Goal: Check status: Check status

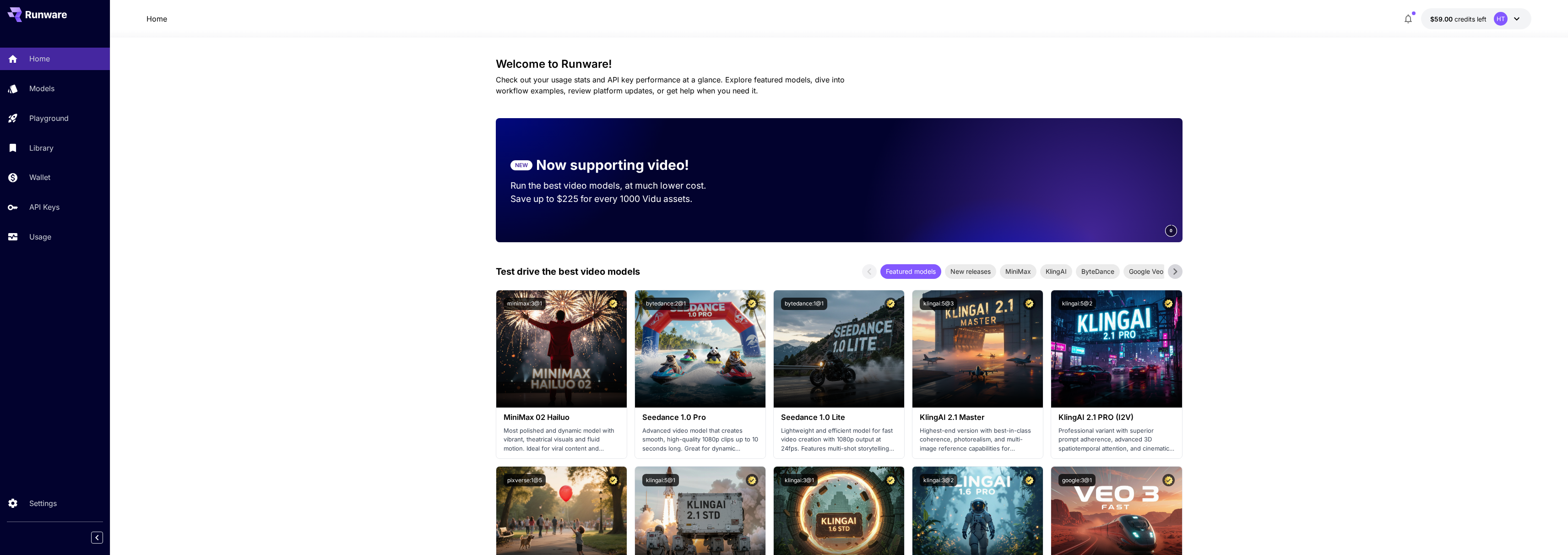
click at [34, 248] on link "Usage" at bounding box center [55, 237] width 110 height 23
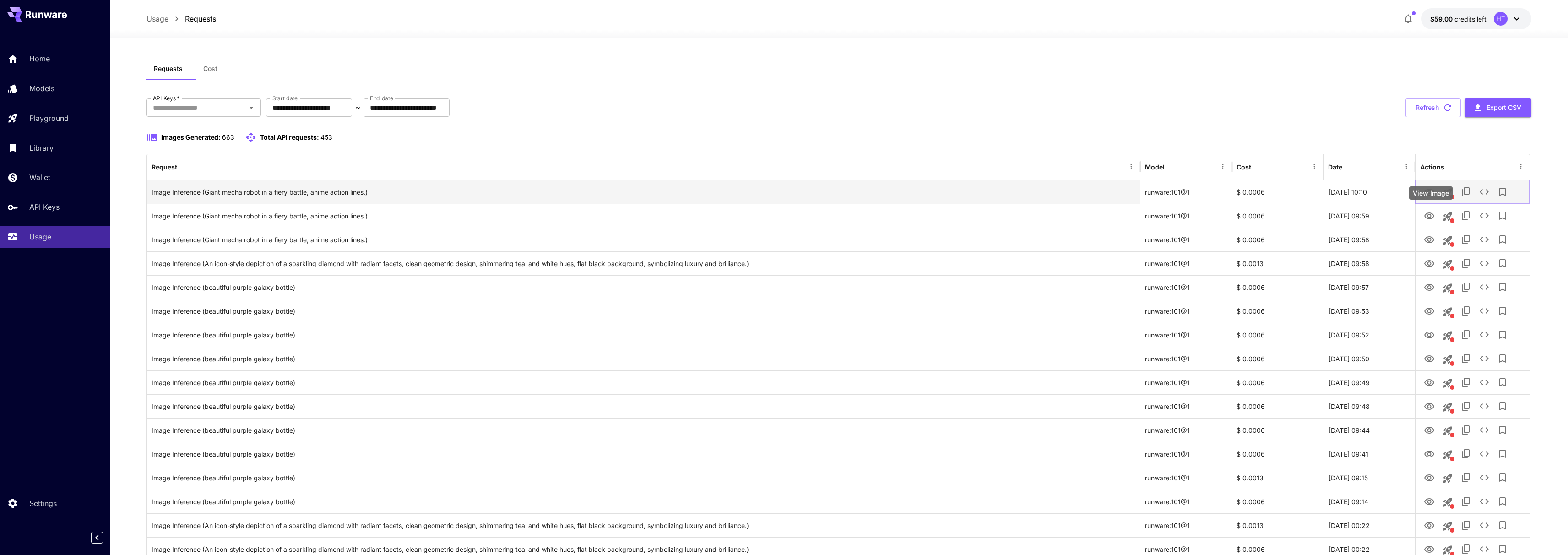
click at [1428, 195] on icon "View Image" at bounding box center [1429, 192] width 10 height 7
click at [1436, 117] on button "Refresh" at bounding box center [1433, 108] width 55 height 19
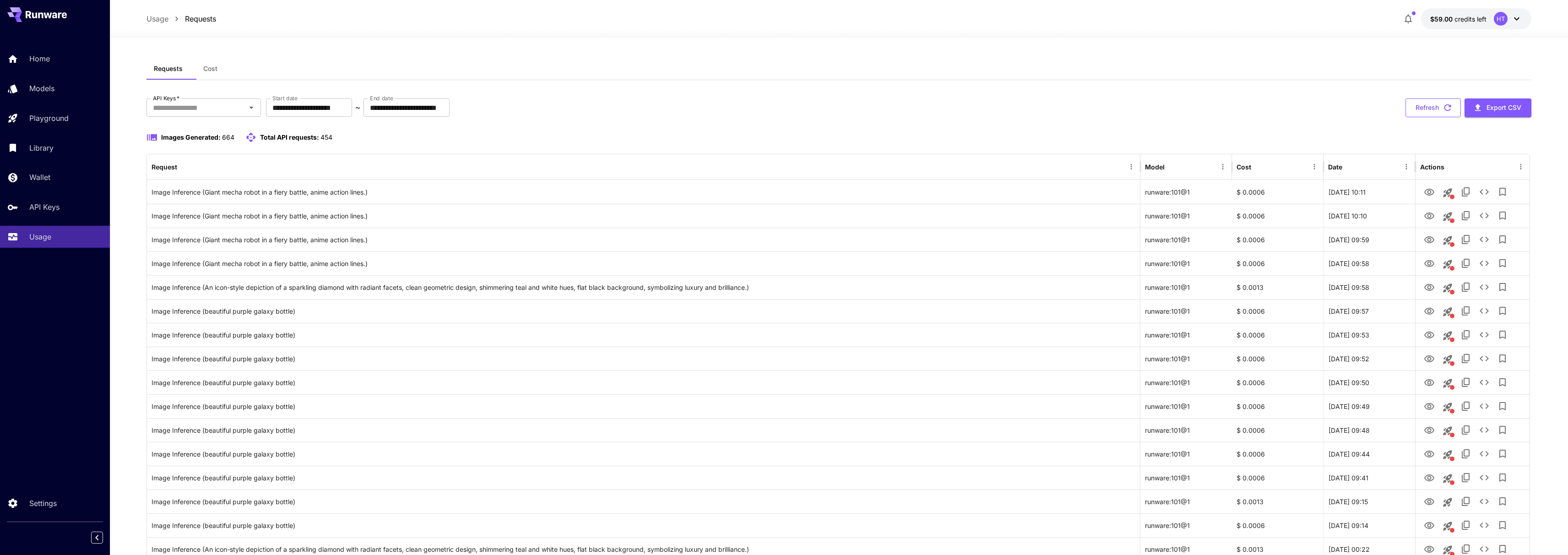
click at [1421, 117] on button "Refresh" at bounding box center [1433, 108] width 55 height 19
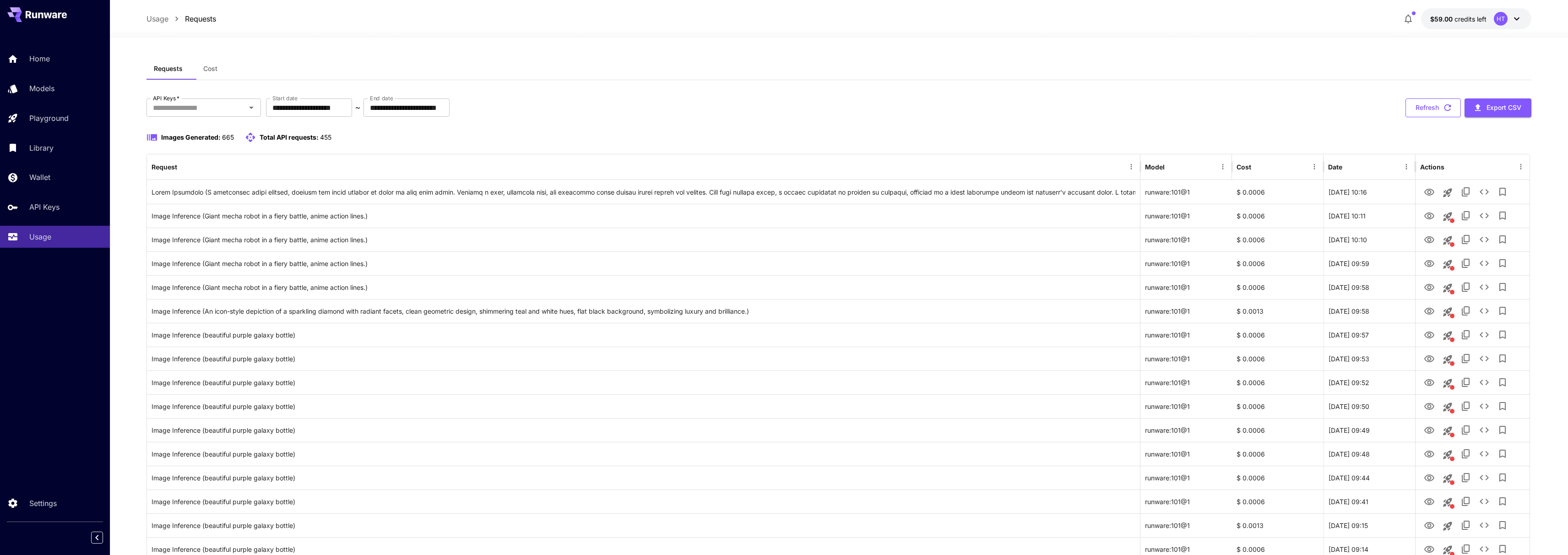
click at [1443, 113] on icon "button" at bounding box center [1447, 107] width 10 height 10
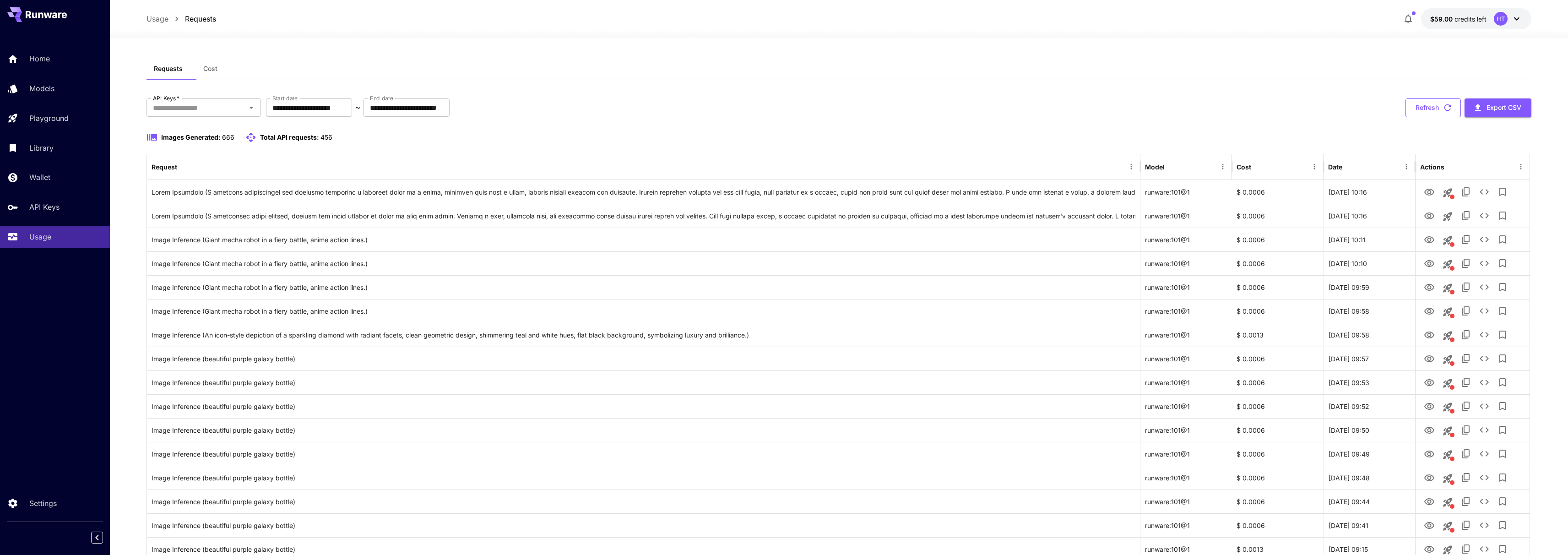
click at [1430, 117] on button "Refresh" at bounding box center [1433, 108] width 55 height 19
click at [1427, 117] on button "Refresh" at bounding box center [1433, 108] width 55 height 19
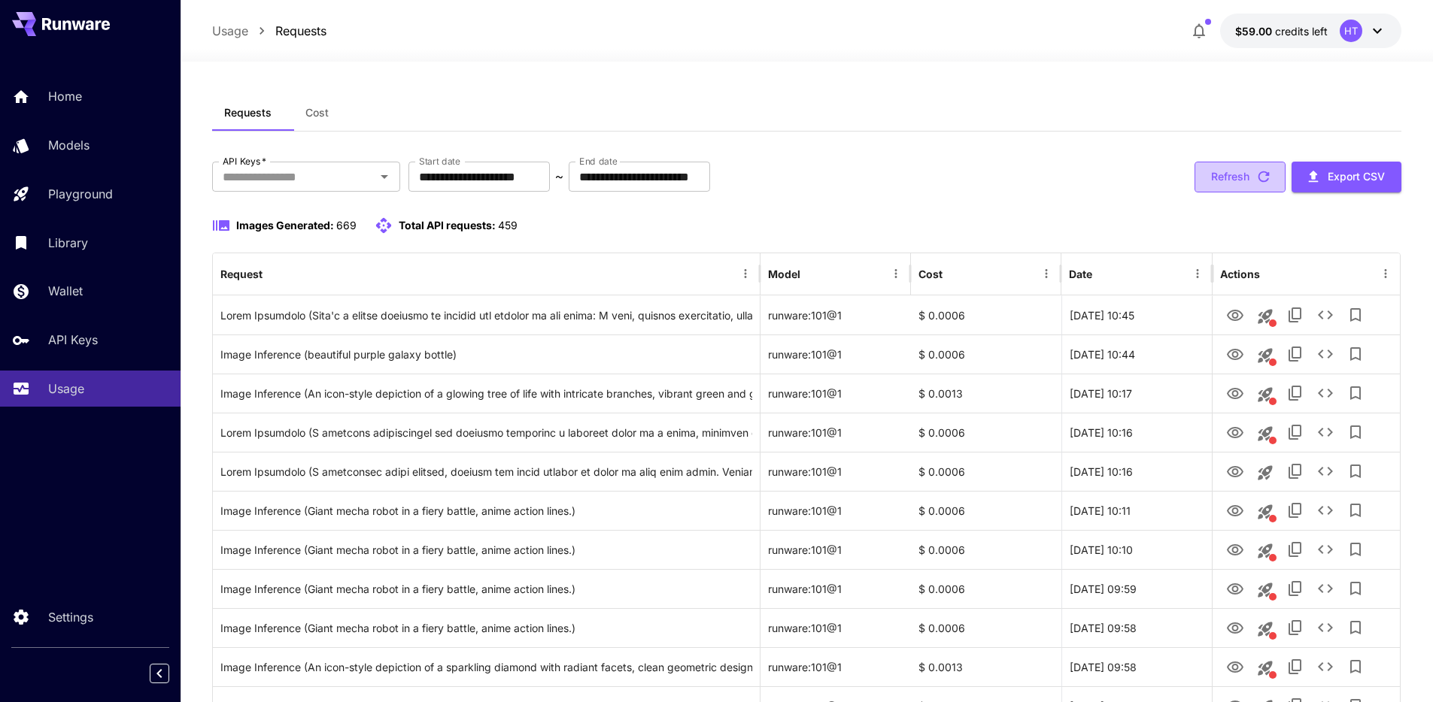
click at [1228, 190] on button "Refresh" at bounding box center [1239, 177] width 91 height 31
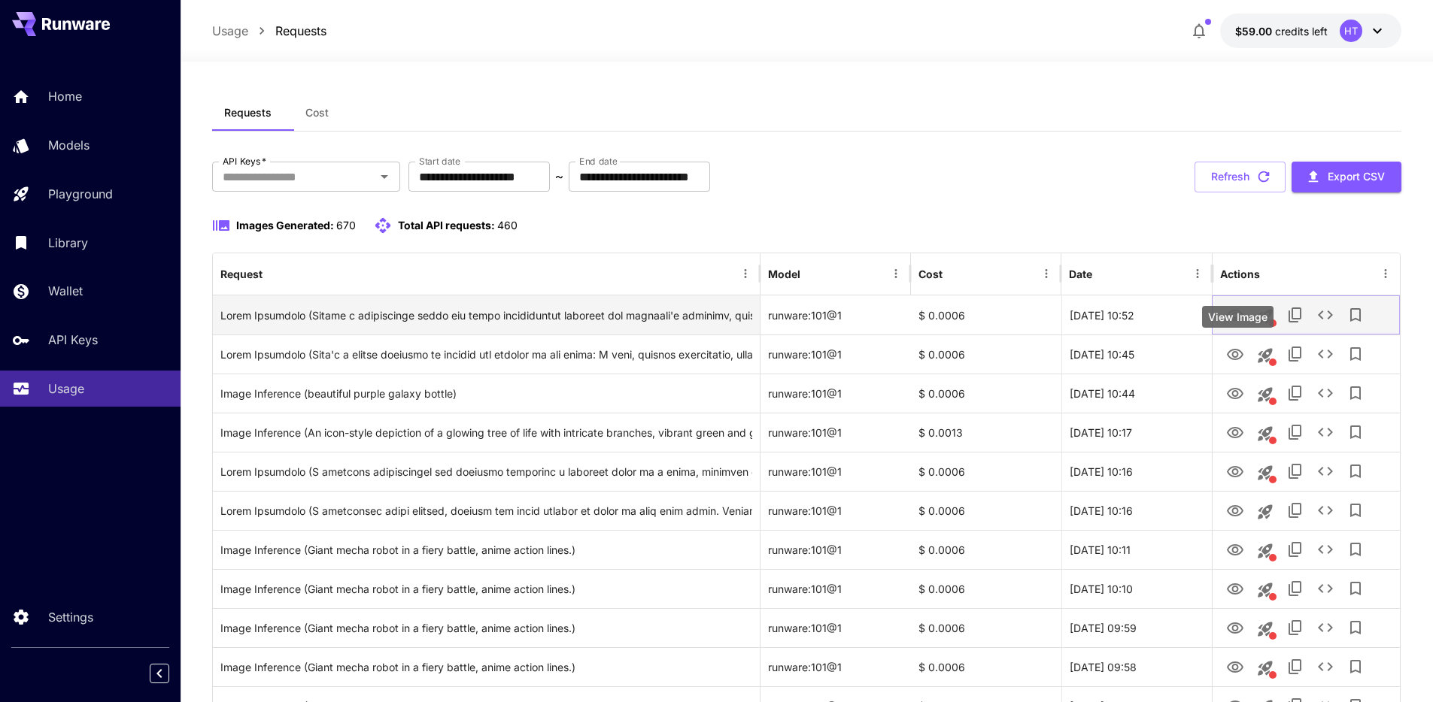
click at [1235, 325] on icon "View Image" at bounding box center [1235, 316] width 18 height 18
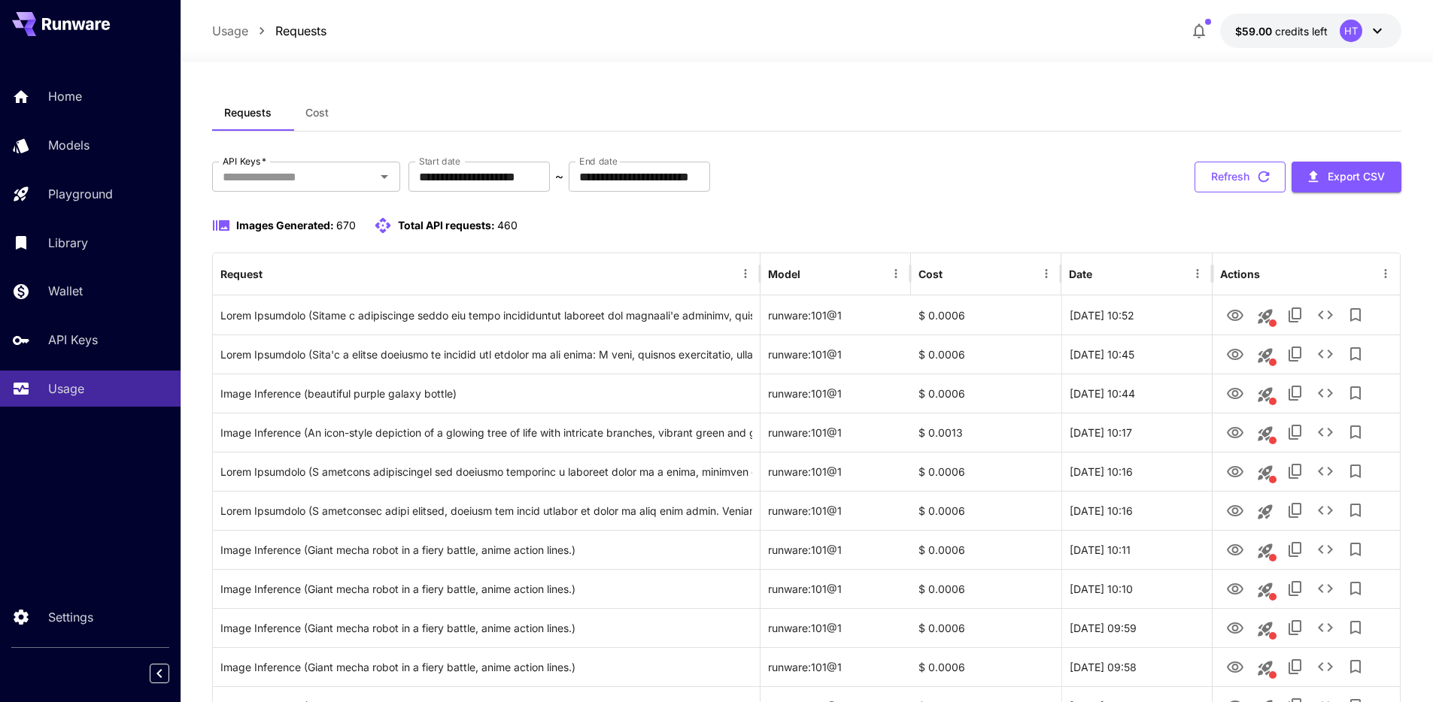
click at [1217, 193] on button "Refresh" at bounding box center [1239, 177] width 91 height 31
click at [1239, 193] on button "Refresh" at bounding box center [1239, 177] width 91 height 31
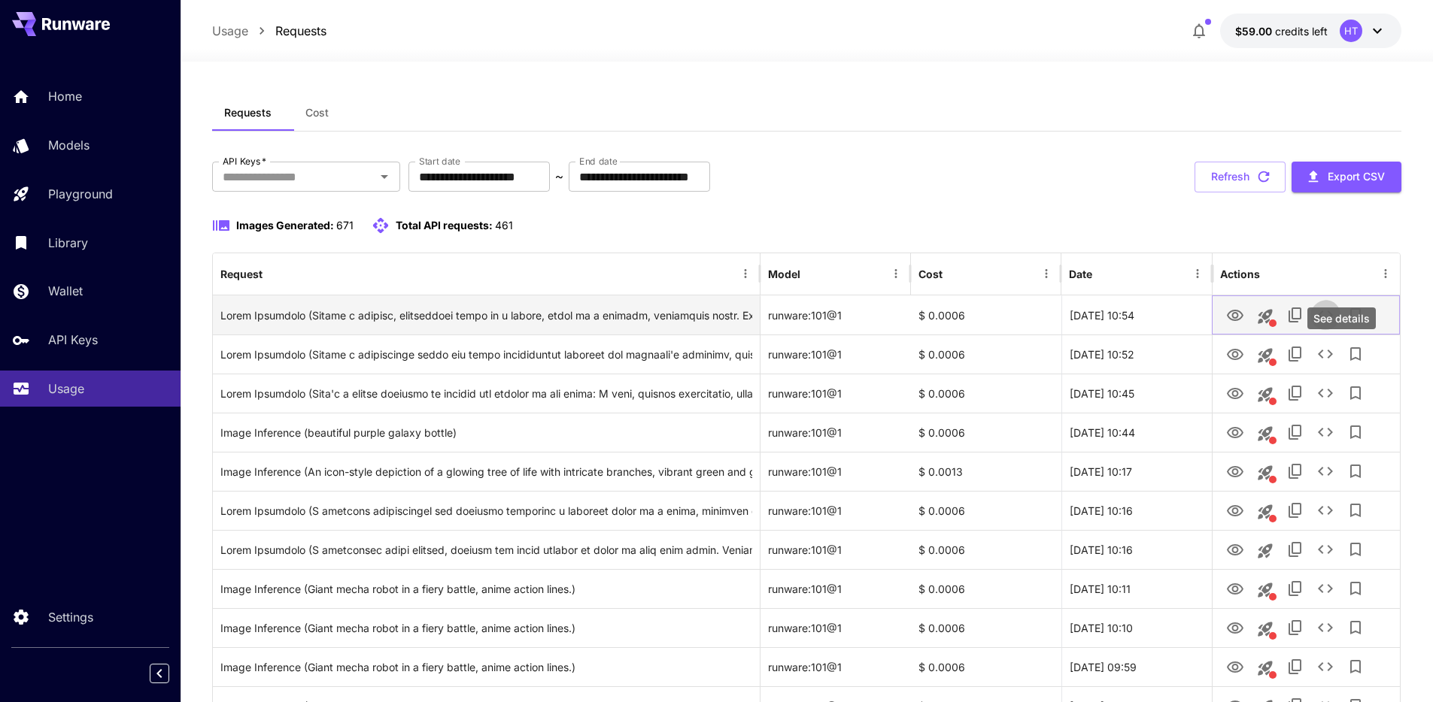
click at [1334, 324] on icon "See details" at bounding box center [1325, 315] width 18 height 18
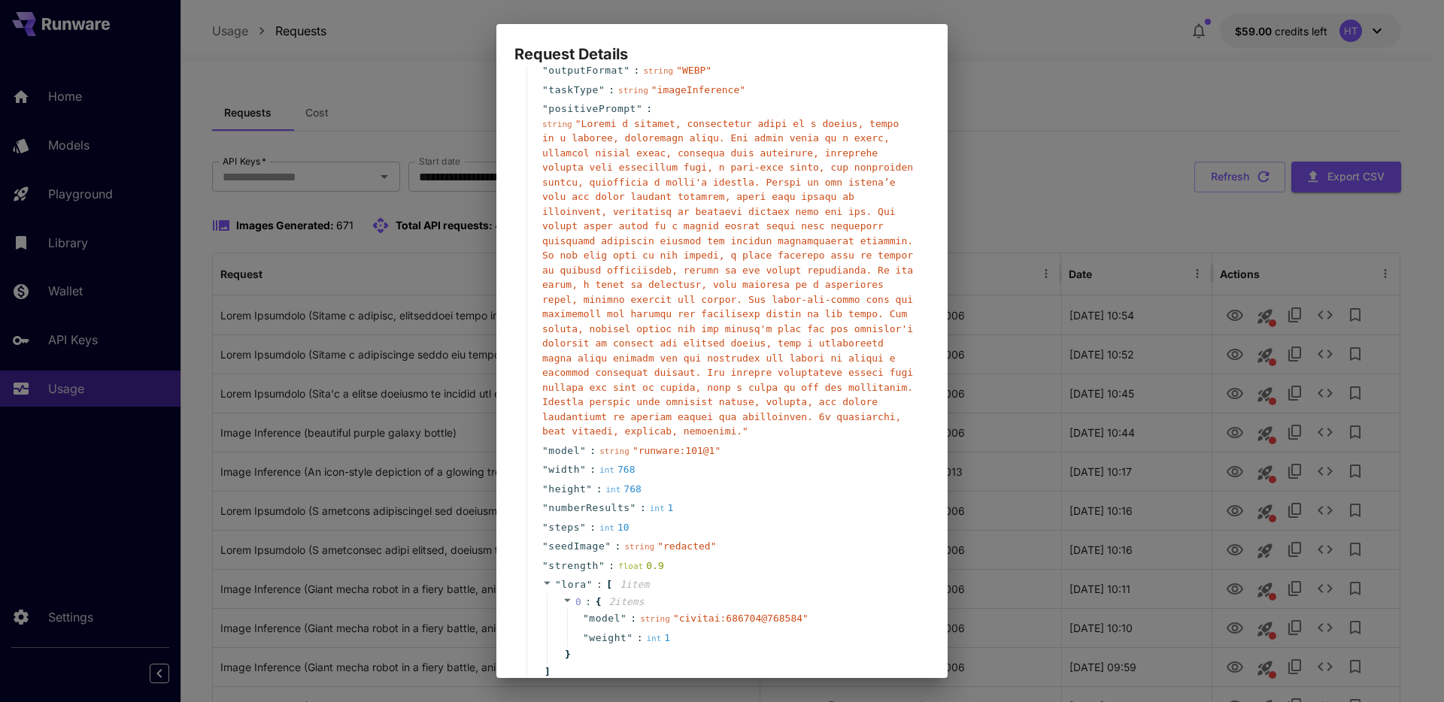
scroll to position [119, 0]
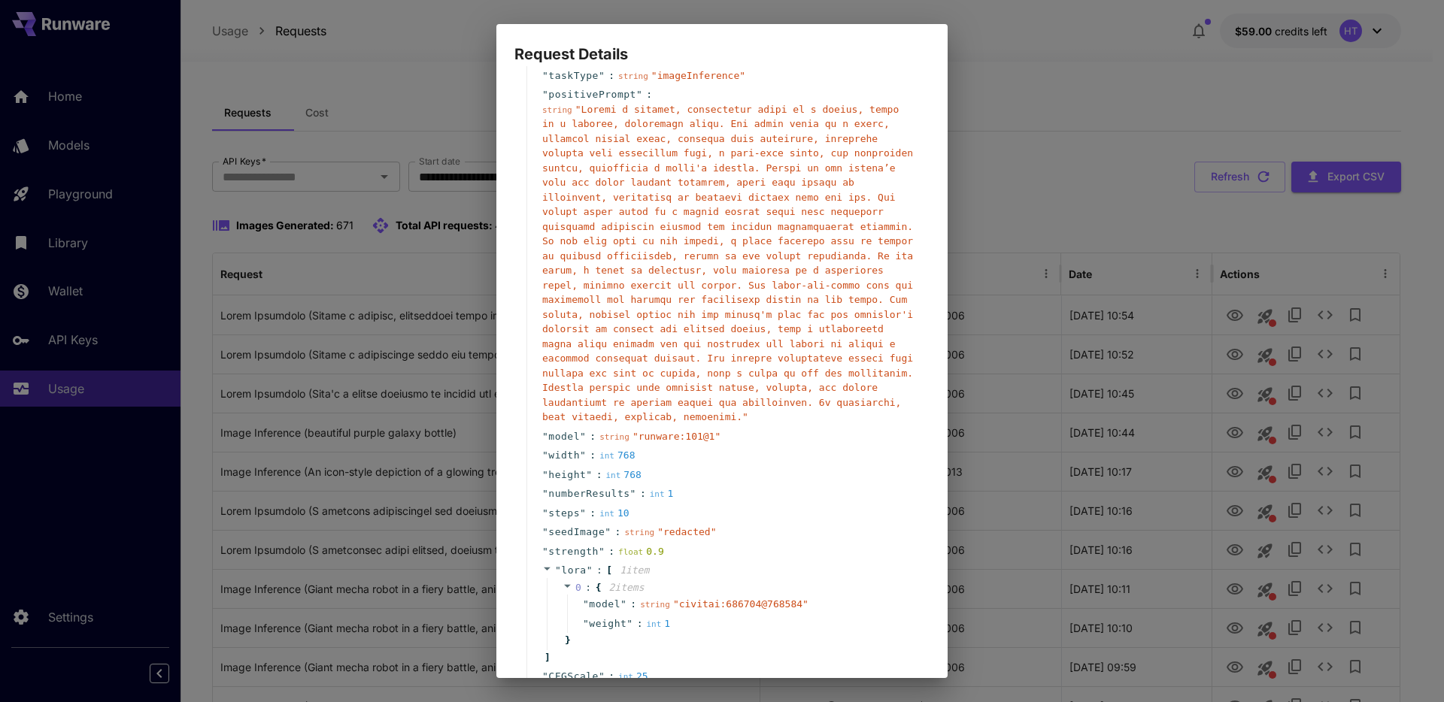
click at [1040, 375] on div "Request Details { 16 item s " taskUUID " : string " 8507143f-2fdc-4cb6-be86-b72…" at bounding box center [722, 351] width 1444 height 702
click at [1346, 123] on div "Request Details { 16 item s " taskUUID " : string " 8507143f-2fdc-4cb6-be86-b72…" at bounding box center [722, 351] width 1444 height 702
click at [1146, 132] on div "Request Details { 16 item s " taskUUID " : string " 8507143f-2fdc-4cb6-be86-b72…" at bounding box center [722, 351] width 1444 height 702
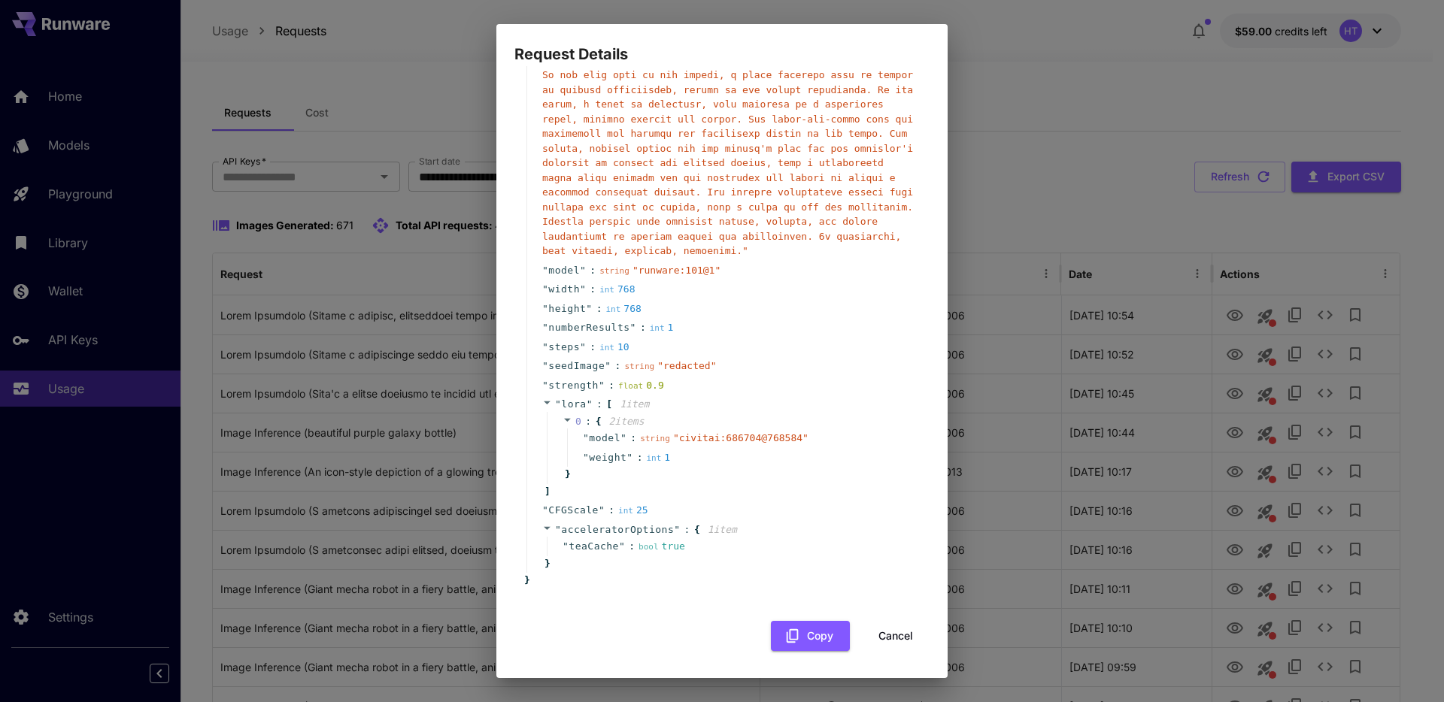
scroll to position [710, 0]
click at [875, 636] on button "Cancel" at bounding box center [896, 636] width 68 height 31
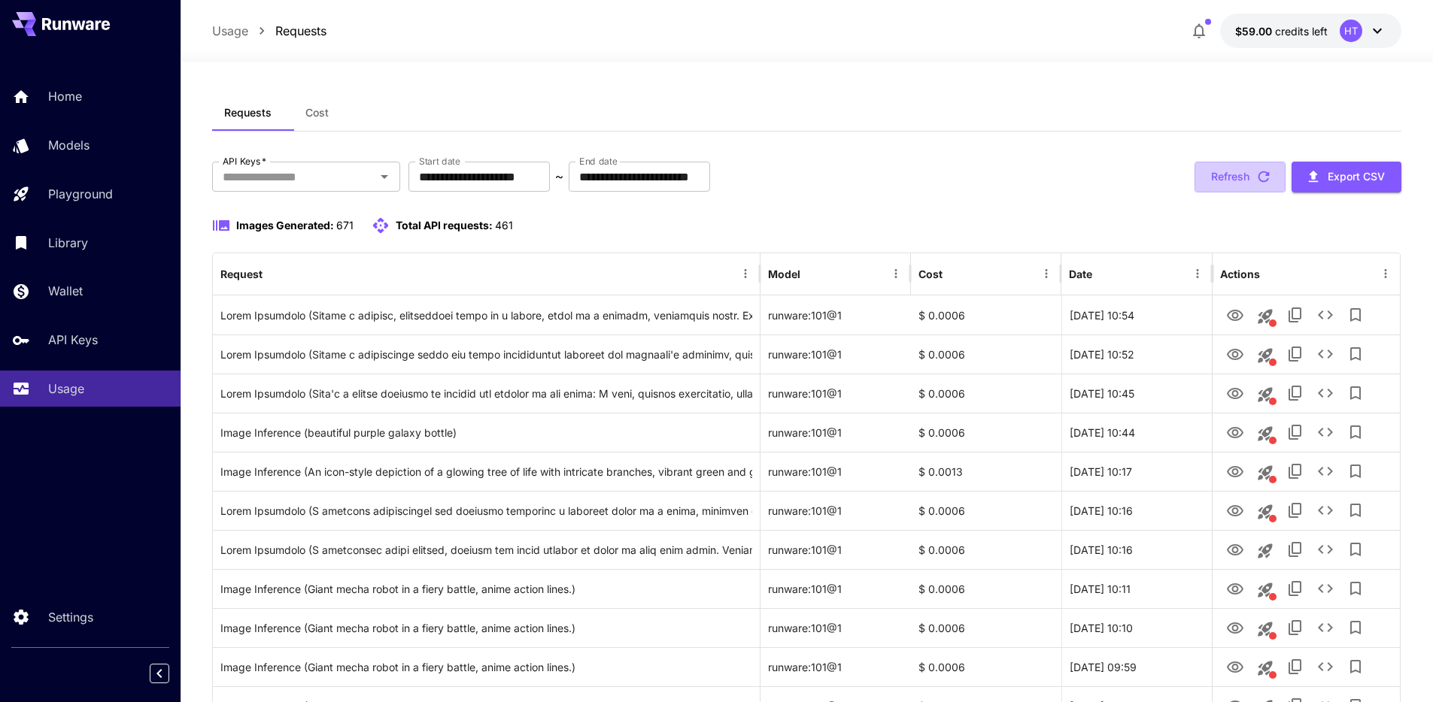
drag, startPoint x: 1246, startPoint y: 205, endPoint x: 1227, endPoint y: 220, distance: 24.6
click at [1246, 193] on button "Refresh" at bounding box center [1239, 177] width 91 height 31
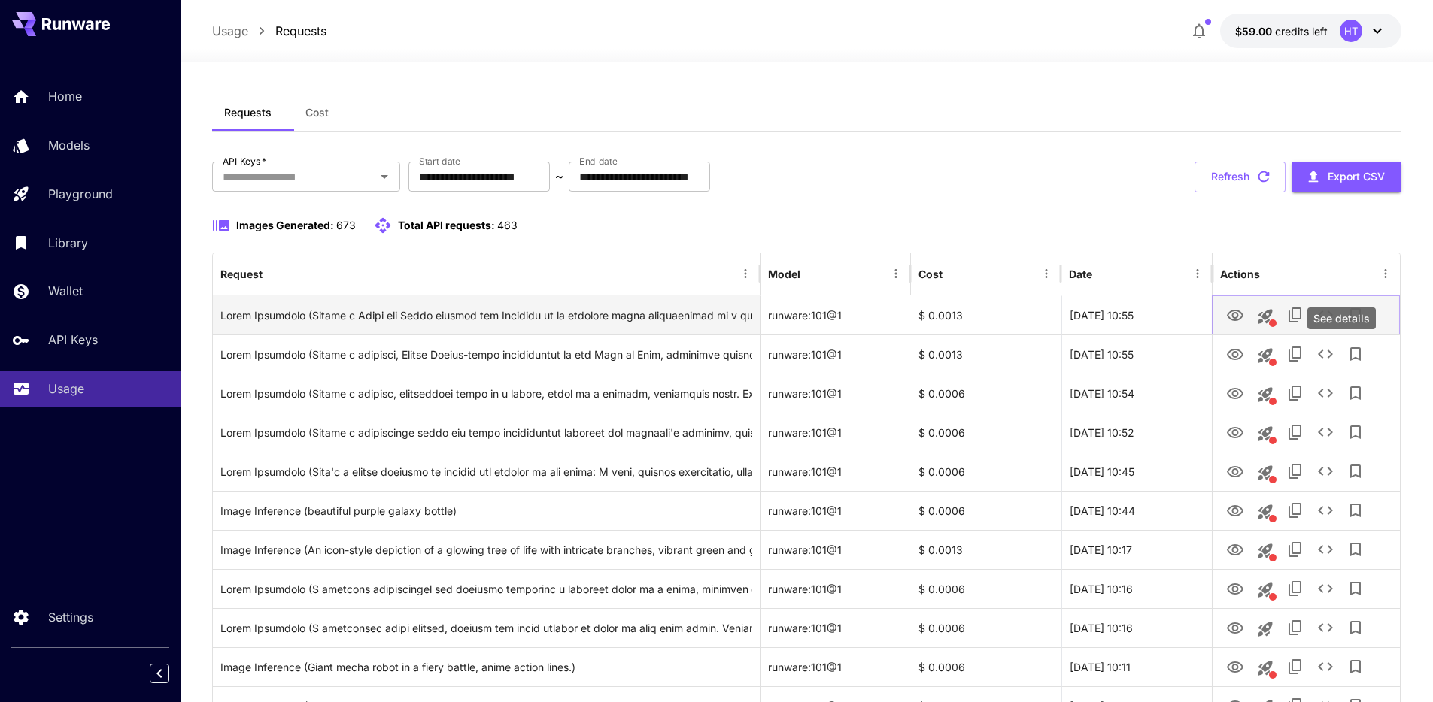
click at [1334, 324] on icon "See details" at bounding box center [1325, 315] width 18 height 18
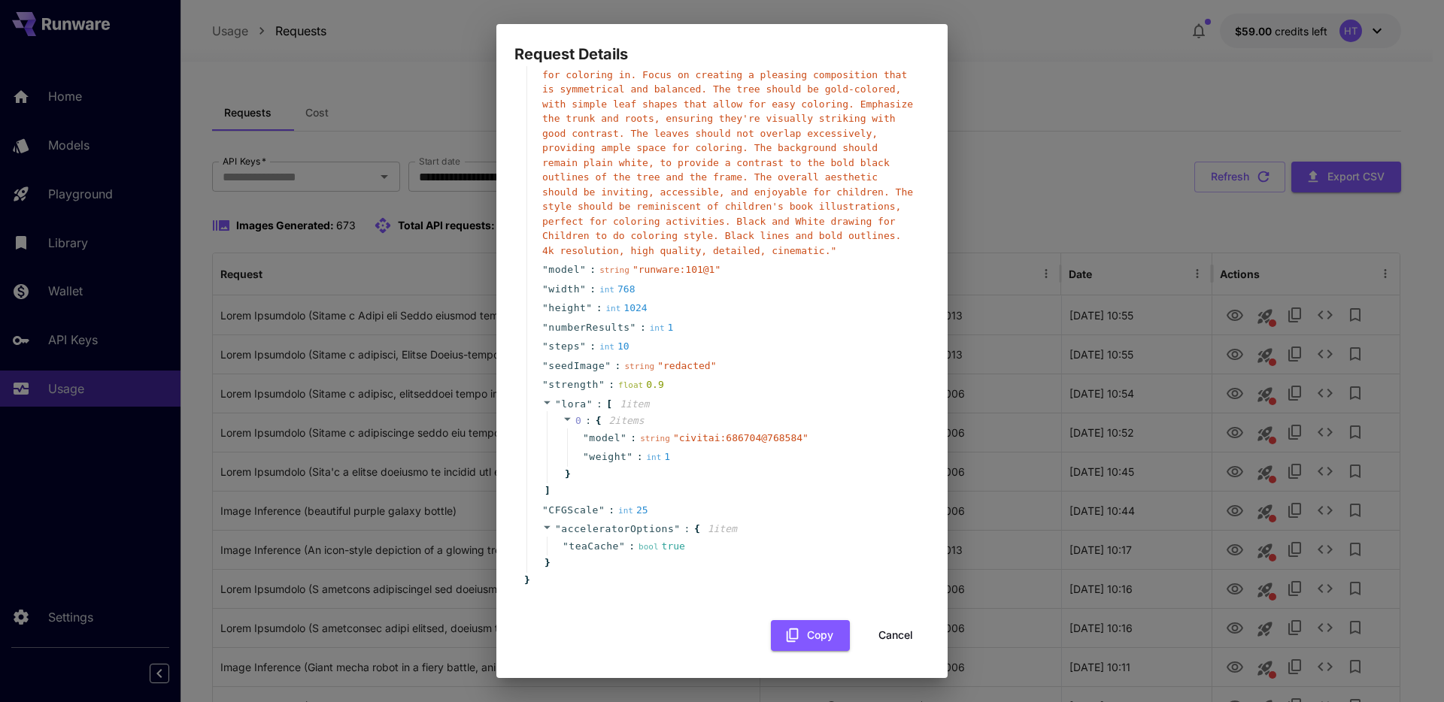
scroll to position [384, 0]
click at [1055, 260] on div "Request Details { 16 item s " taskUUID " : string " 5cc59ed6-0854-4963-9d64-5e4…" at bounding box center [722, 351] width 1444 height 702
click at [1097, 261] on div "Request Details { 16 item s " taskUUID " : string " 5cc59ed6-0854-4963-9d64-5e4…" at bounding box center [722, 351] width 1444 height 702
click at [884, 625] on button "Cancel" at bounding box center [896, 635] width 68 height 31
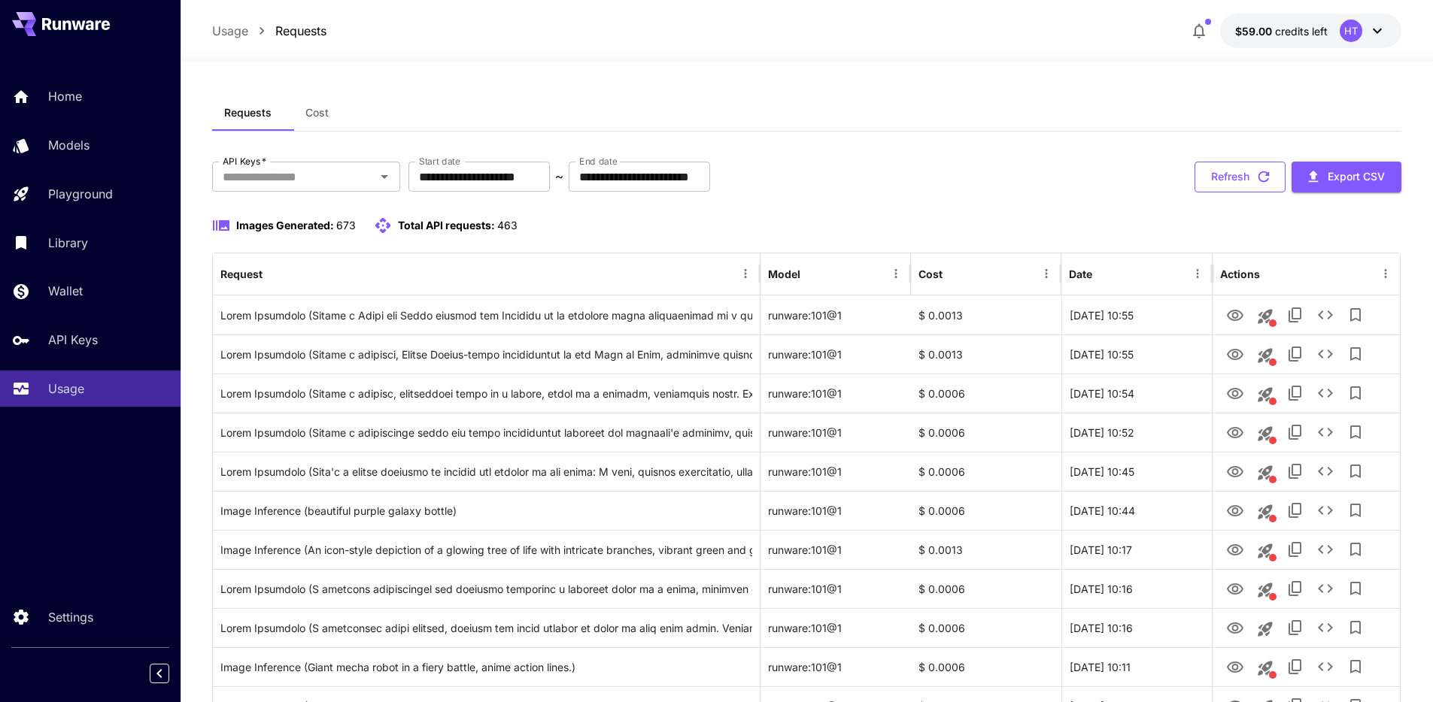
click at [1246, 193] on button "Refresh" at bounding box center [1239, 177] width 91 height 31
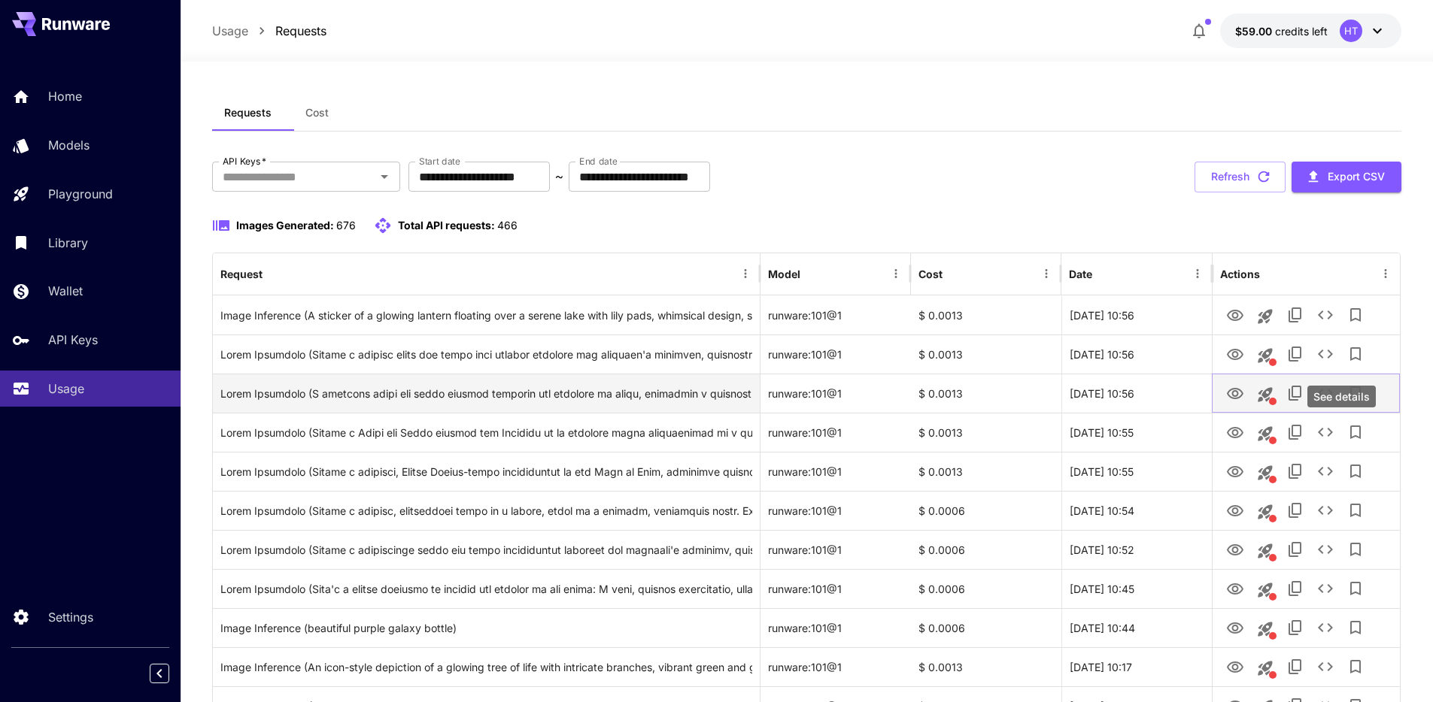
click at [1333, 398] on icon "See details" at bounding box center [1325, 393] width 15 height 9
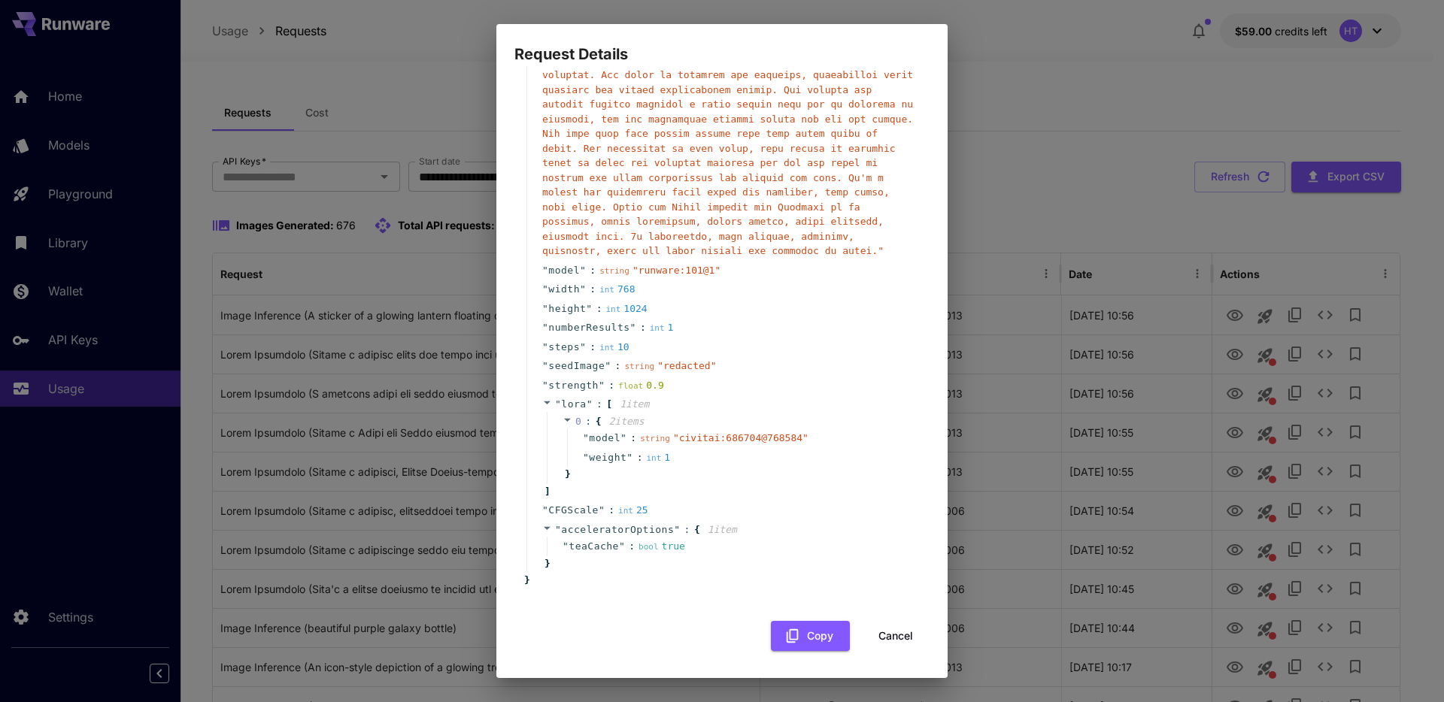
scroll to position [595, 0]
click at [891, 635] on button "Cancel" at bounding box center [896, 636] width 68 height 31
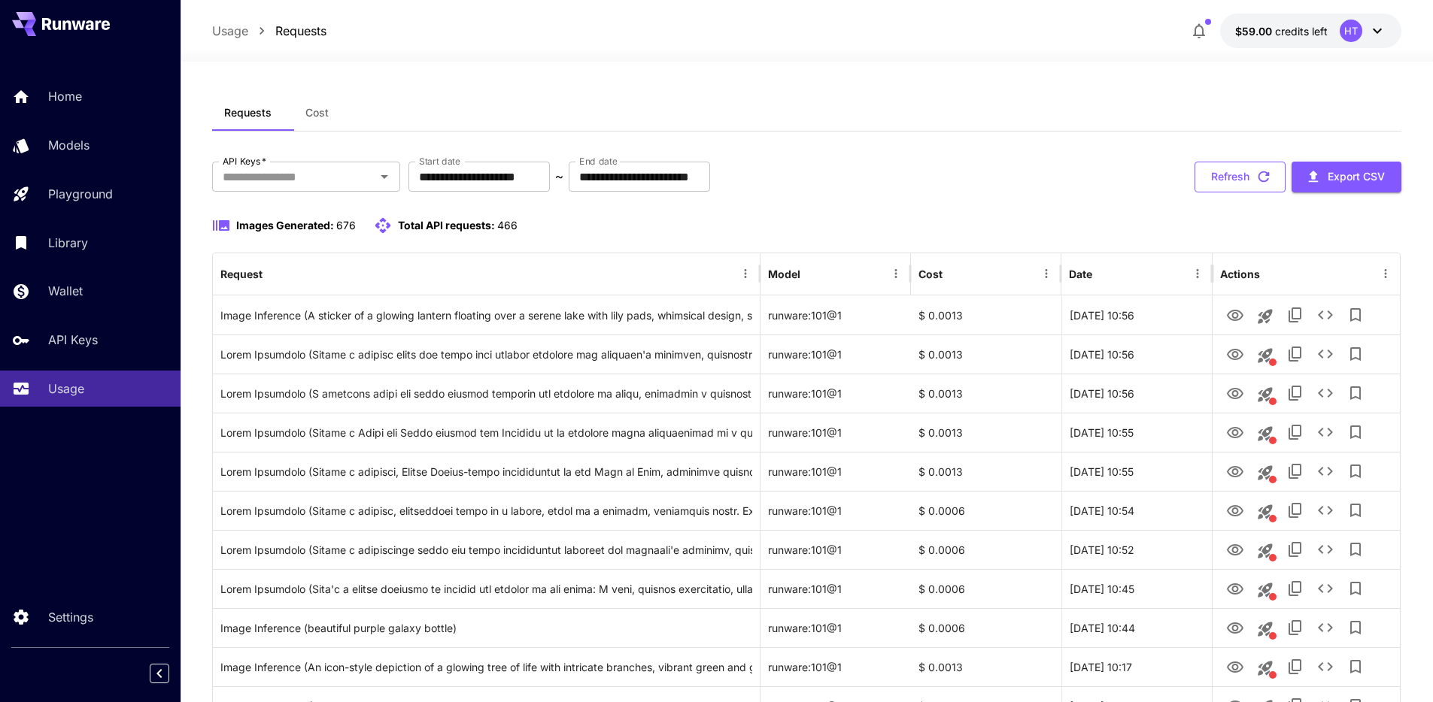
click at [1236, 190] on button "Refresh" at bounding box center [1239, 177] width 91 height 31
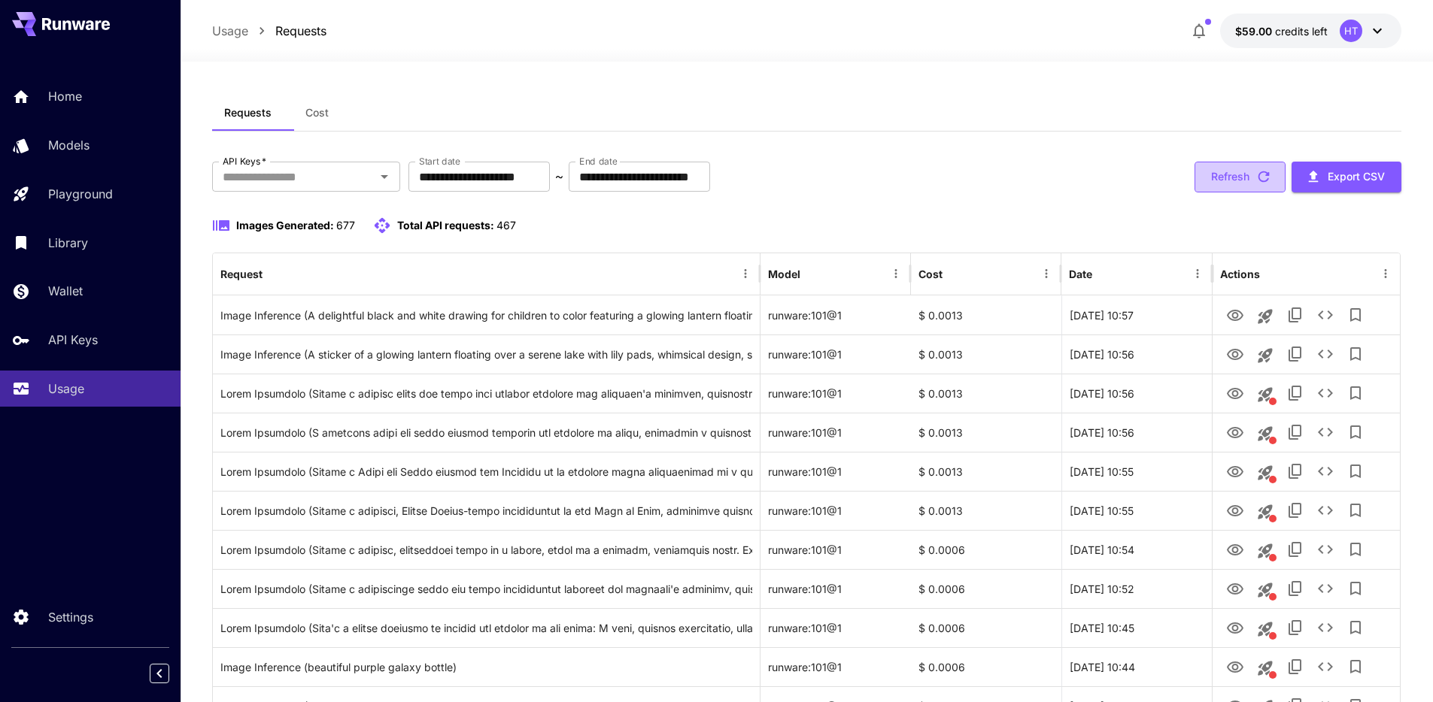
click at [1231, 193] on button "Refresh" at bounding box center [1239, 177] width 91 height 31
click at [1255, 185] on icon "button" at bounding box center [1263, 176] width 17 height 17
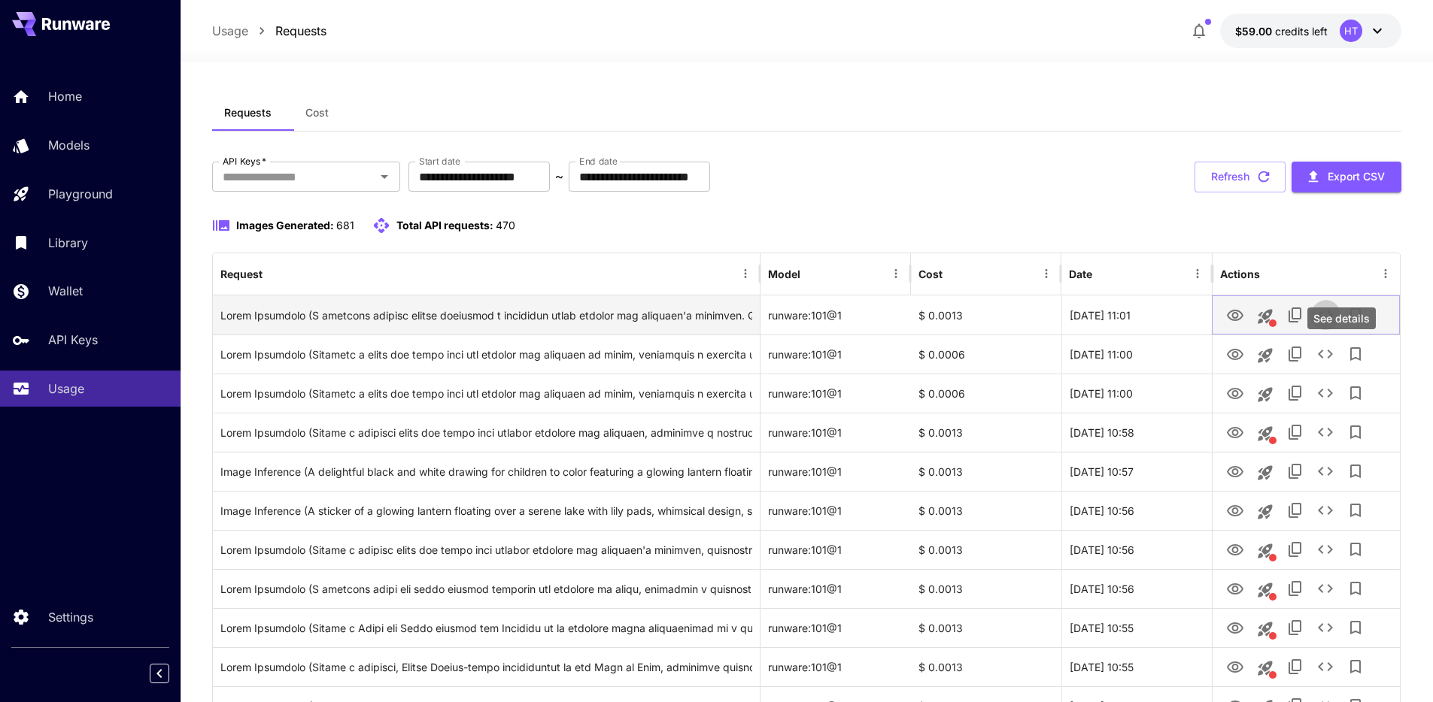
click at [1333, 324] on icon "See details" at bounding box center [1325, 315] width 18 height 18
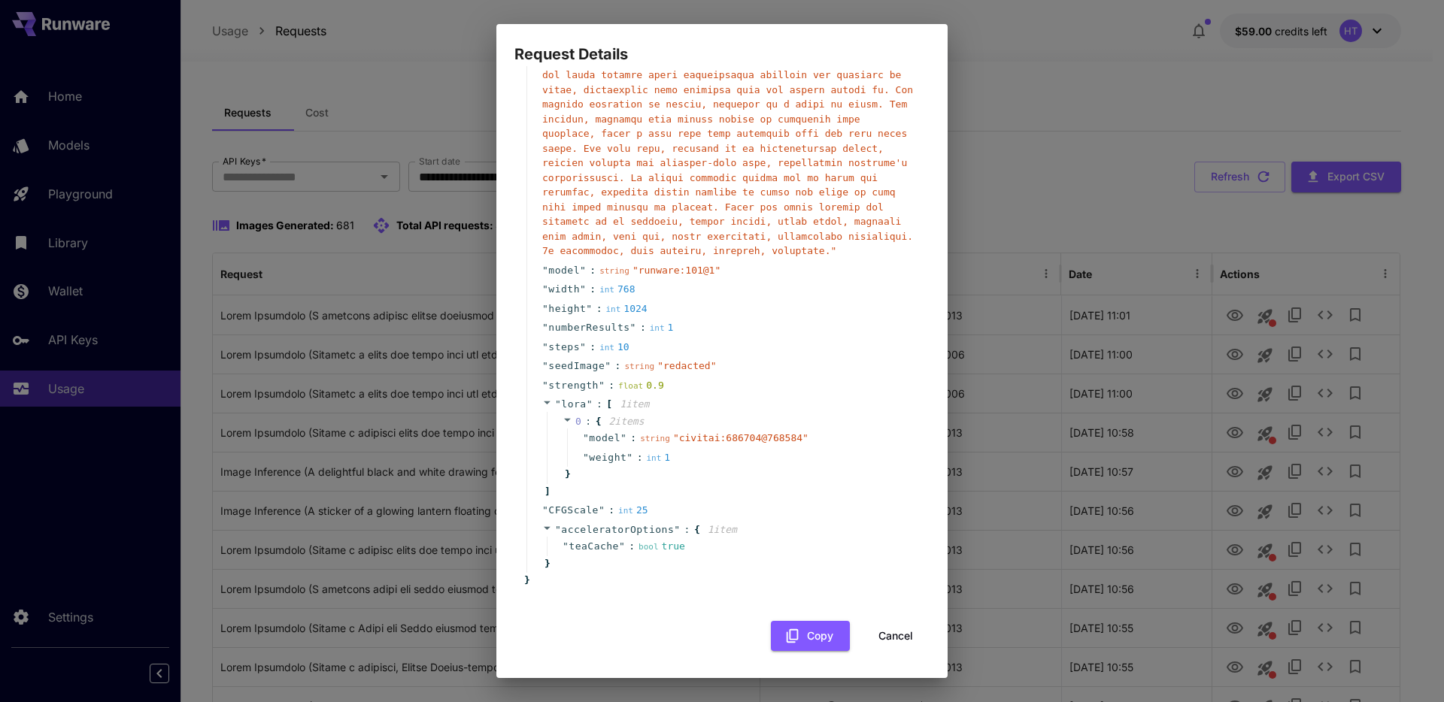
scroll to position [614, 0]
click at [886, 621] on button "Cancel" at bounding box center [896, 636] width 68 height 31
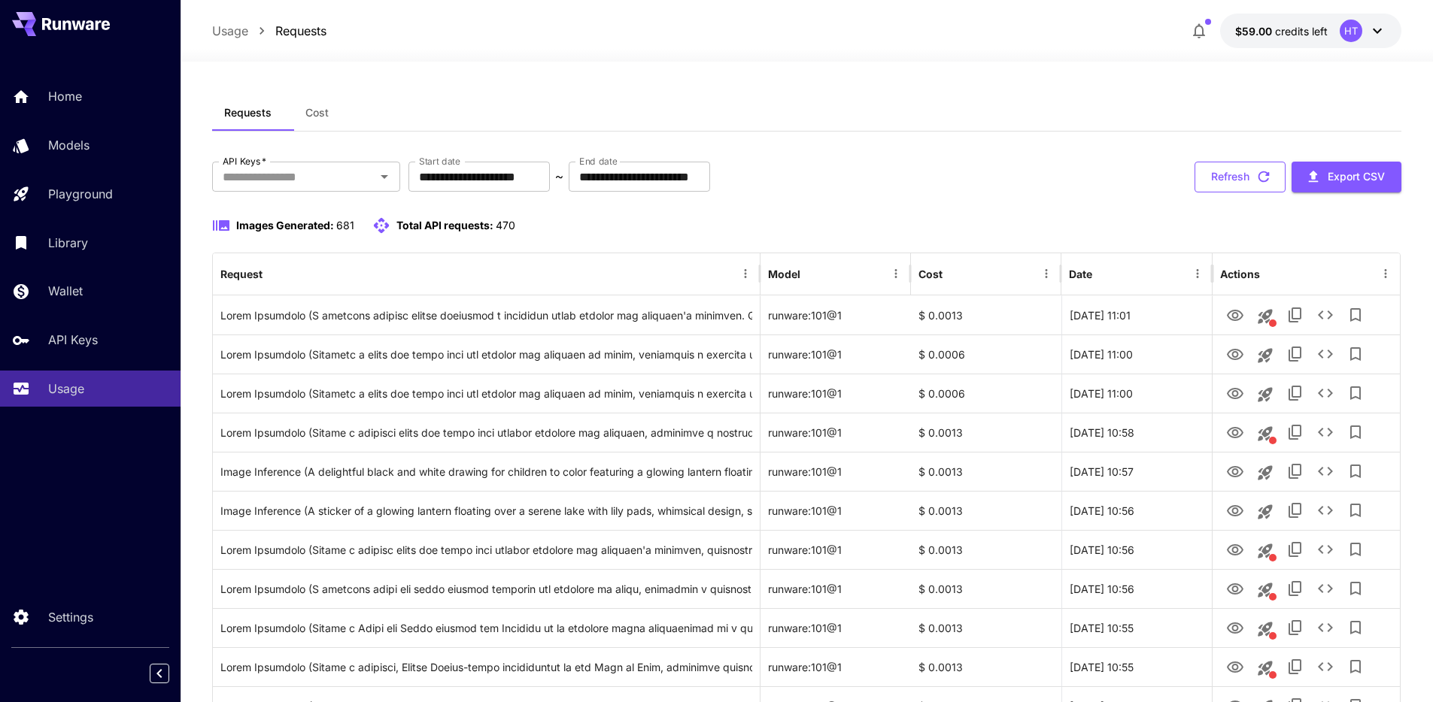
click at [1241, 193] on button "Refresh" at bounding box center [1239, 177] width 91 height 31
click at [1222, 193] on button "Refresh" at bounding box center [1239, 177] width 91 height 31
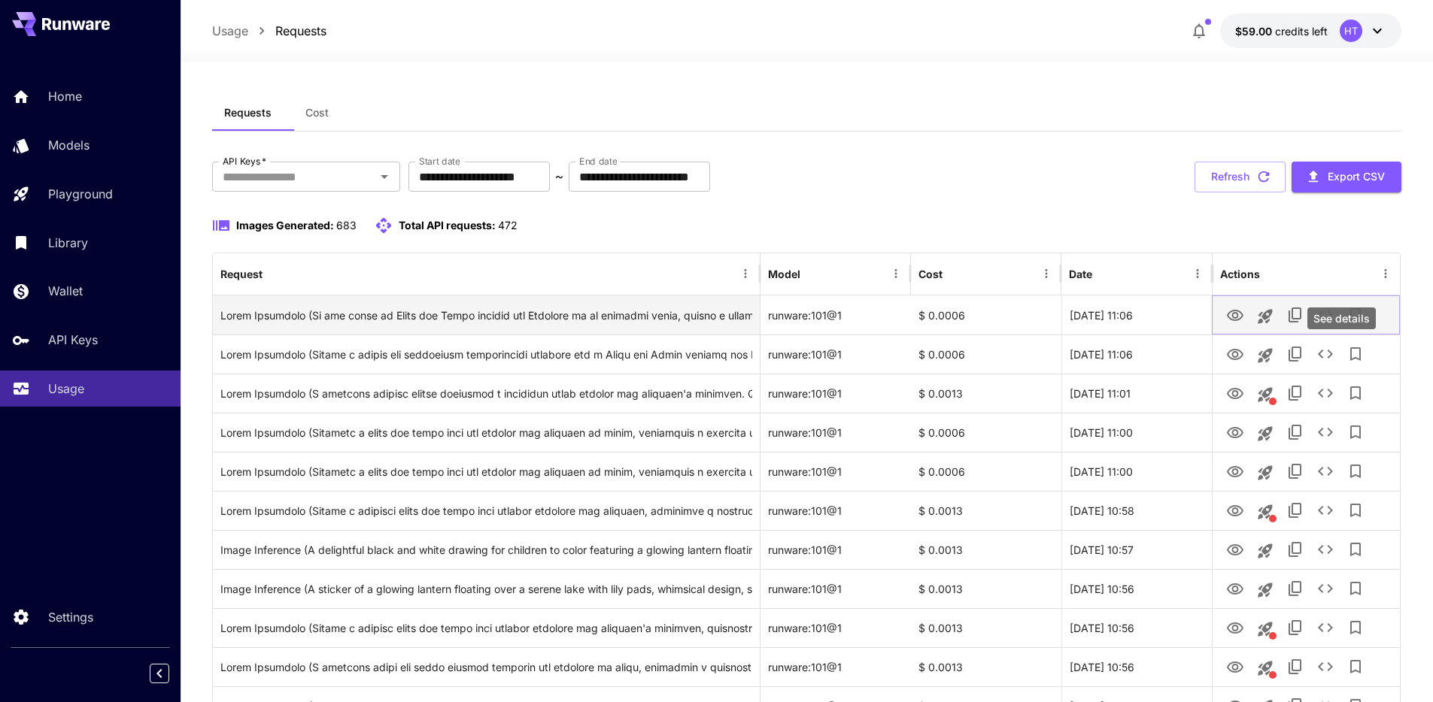
click at [1334, 324] on icon "See details" at bounding box center [1325, 315] width 18 height 18
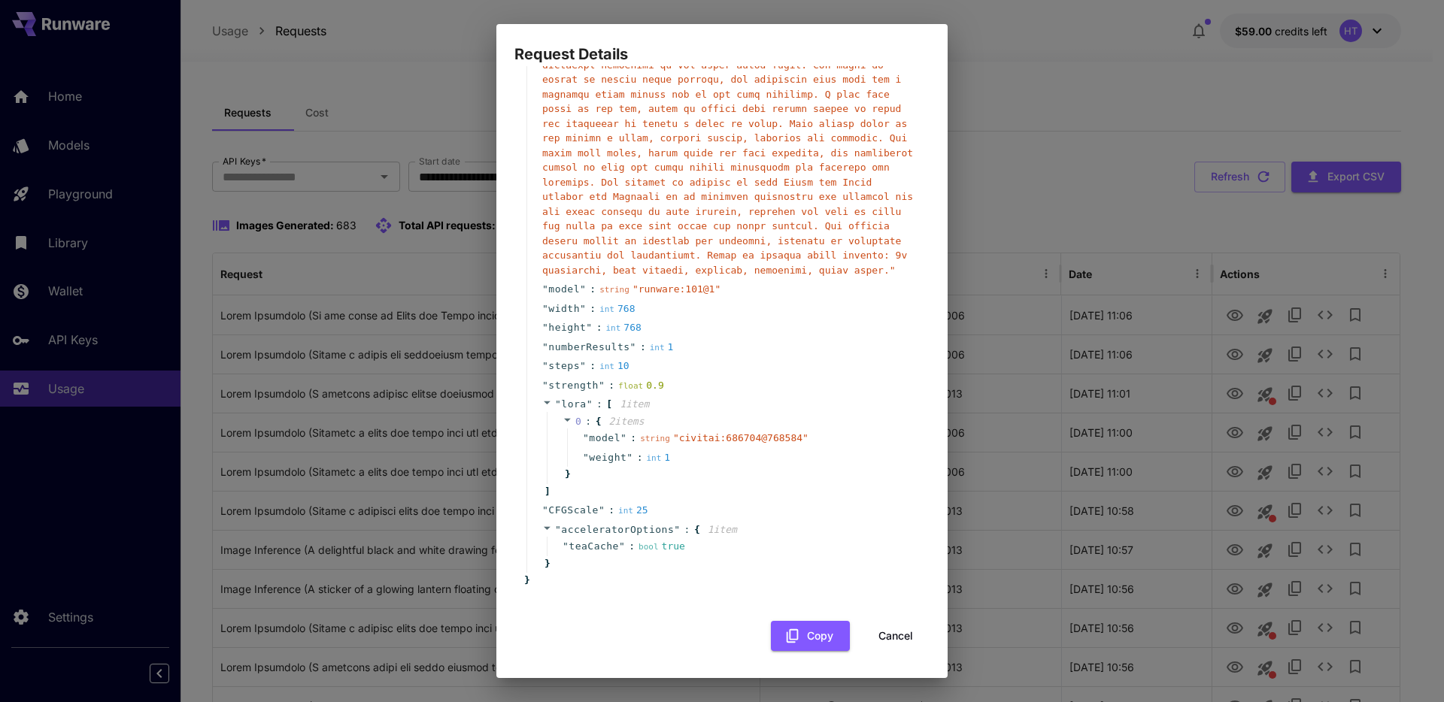
scroll to position [469, 0]
click at [1016, 464] on div "Request Details { 15 item s " taskUUID " : string " 093c7fe8-d808-42f8-8025-4ea…" at bounding box center [722, 351] width 1444 height 702
click at [1087, 461] on div "Request Details { 15 item s " taskUUID " : string " 093c7fe8-d808-42f8-8025-4ea…" at bounding box center [722, 351] width 1444 height 702
click at [883, 626] on button "Cancel" at bounding box center [896, 636] width 68 height 31
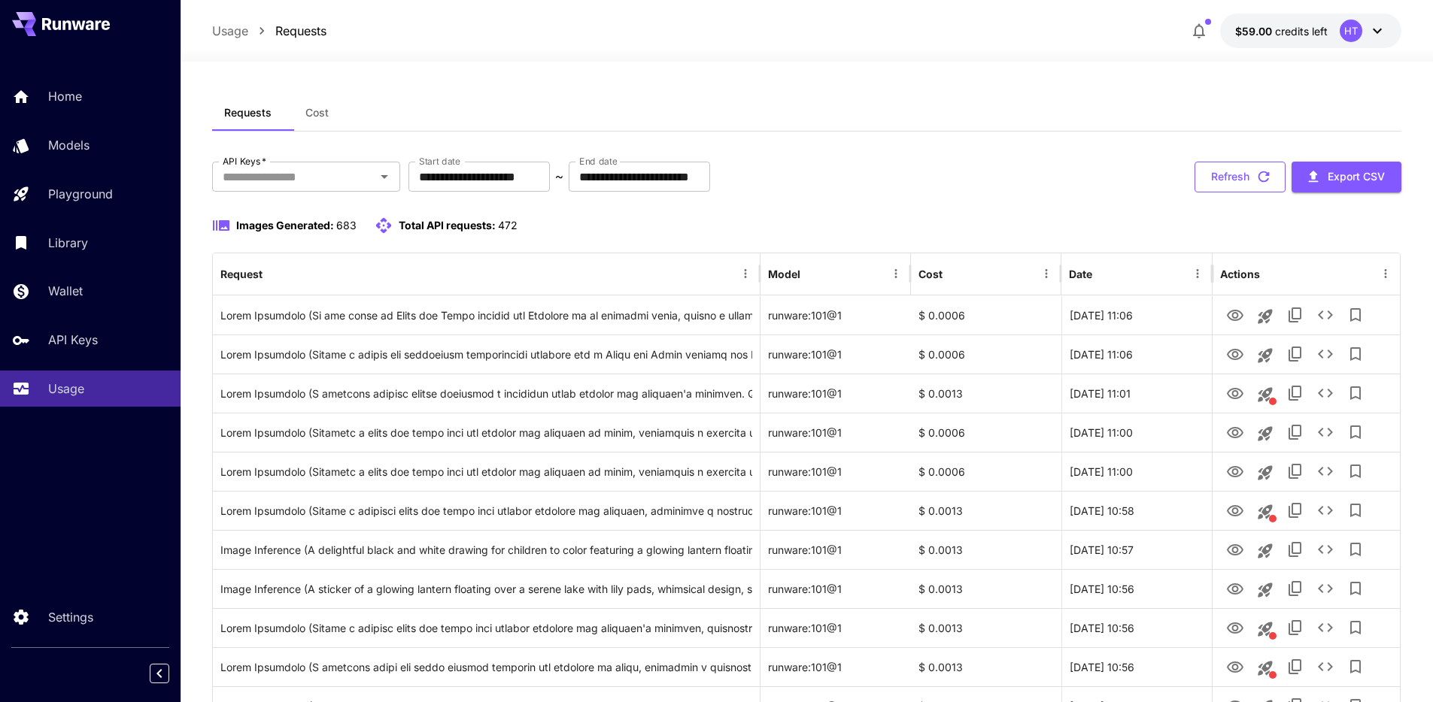
click at [1251, 193] on button "Refresh" at bounding box center [1239, 177] width 91 height 31
click at [1231, 193] on button "Refresh" at bounding box center [1239, 177] width 91 height 31
click at [1236, 193] on button "Refresh" at bounding box center [1239, 177] width 91 height 31
click at [1187, 193] on div "**********" at bounding box center [807, 177] width 1190 height 31
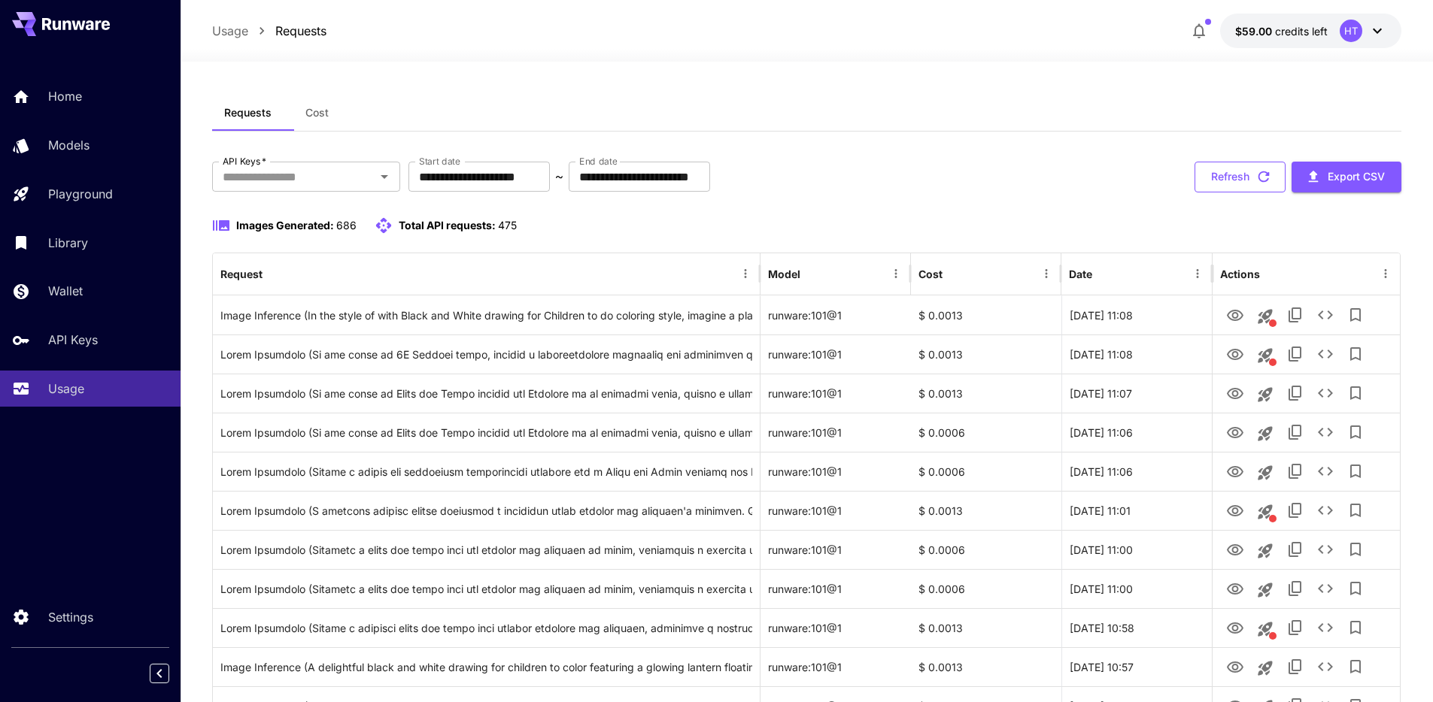
click at [1258, 190] on button "Refresh" at bounding box center [1239, 177] width 91 height 31
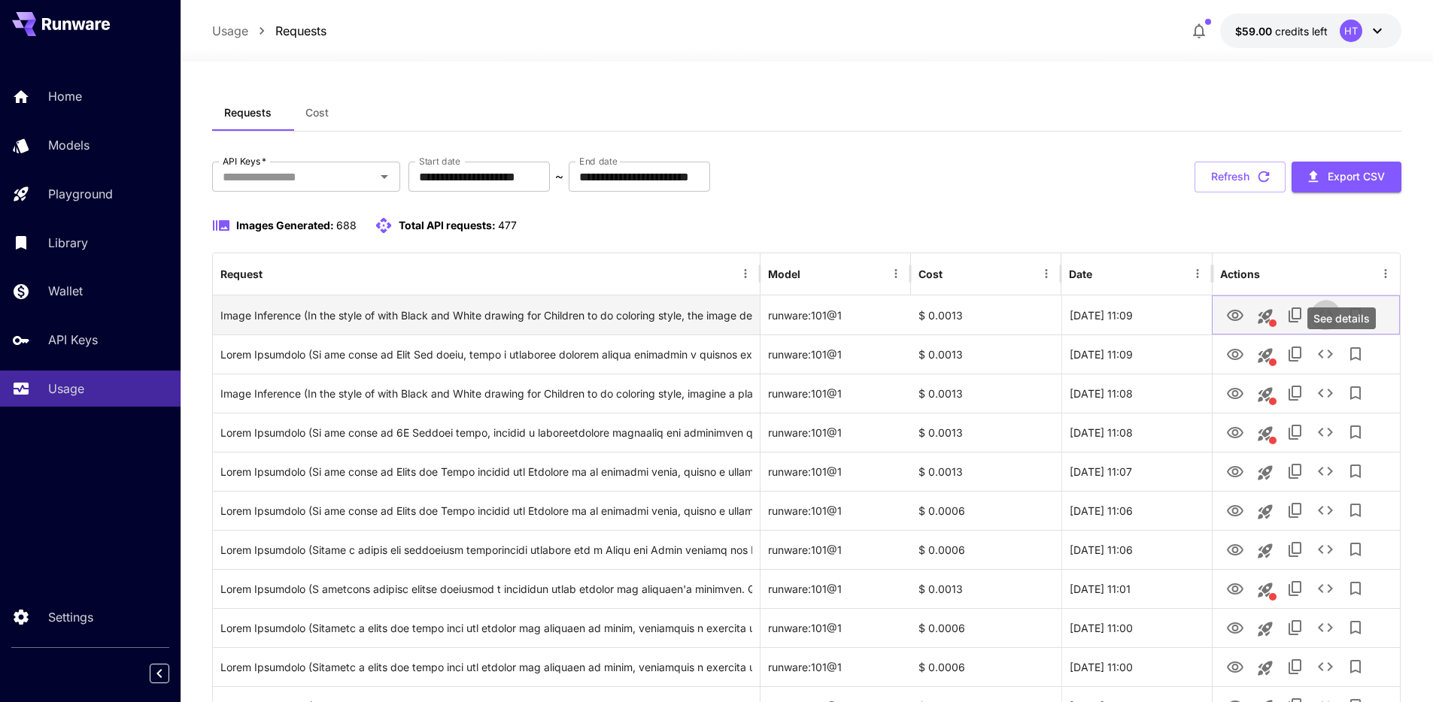
click at [1334, 324] on icon "See details" at bounding box center [1325, 315] width 18 height 18
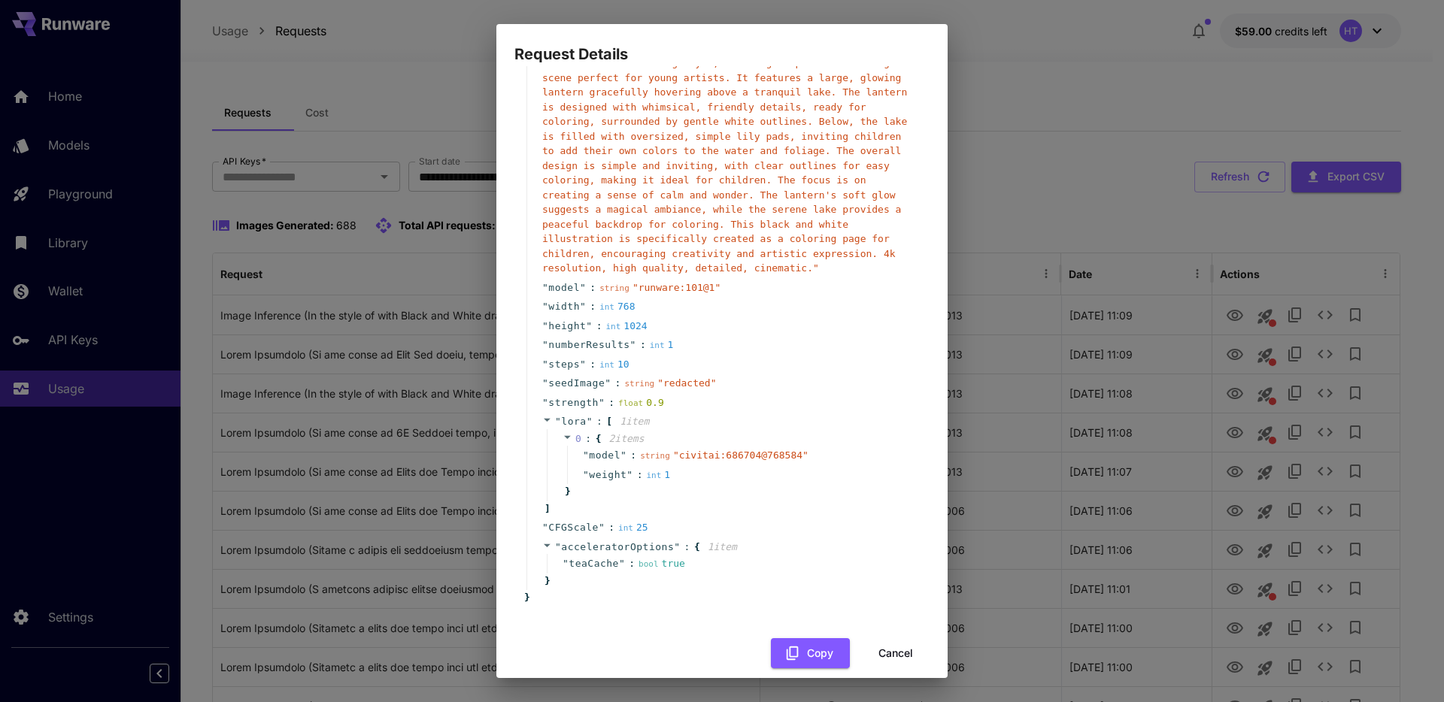
scroll to position [195, 0]
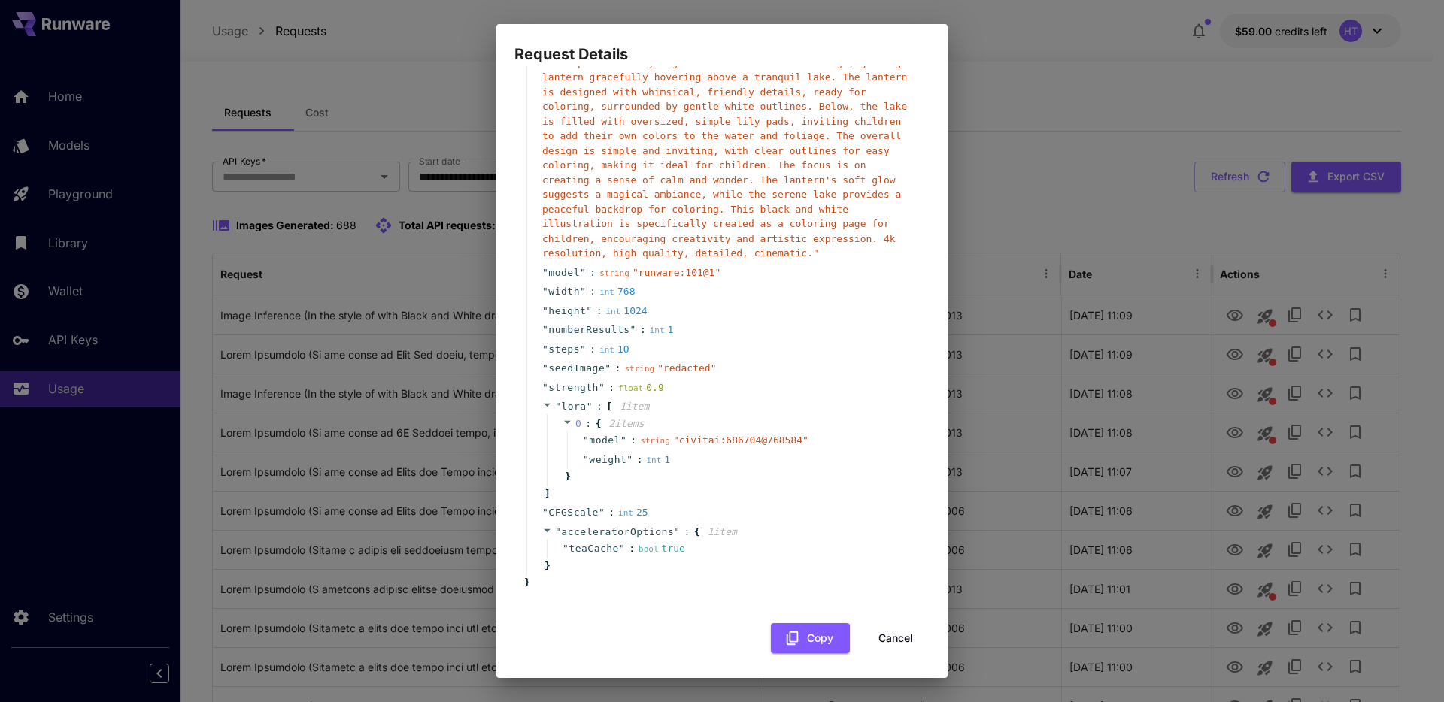
click at [1170, 178] on div "Request Details { 16 item s " taskUUID " : string " 49a74350-56d6-487a-be31-41b…" at bounding box center [722, 351] width 1444 height 702
click at [866, 636] on button "Cancel" at bounding box center [896, 636] width 68 height 31
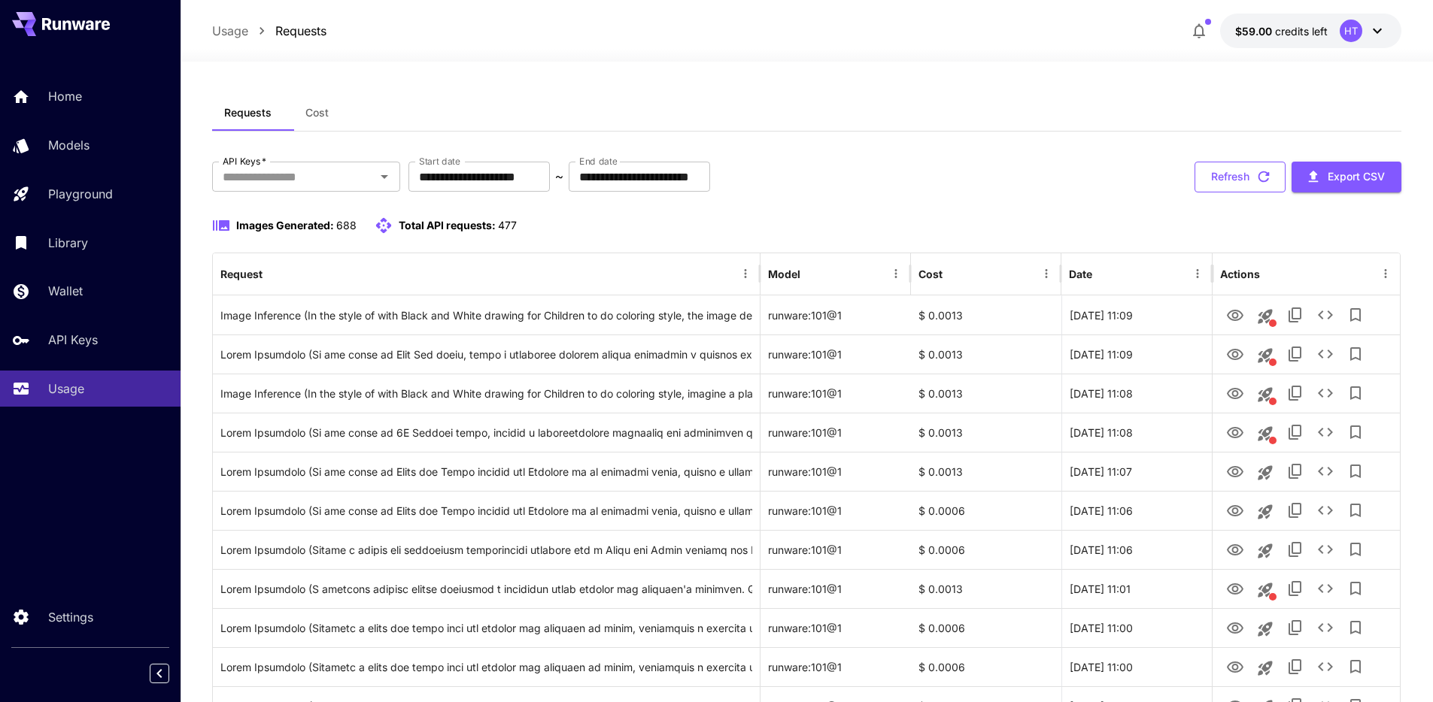
click at [1225, 193] on button "Refresh" at bounding box center [1239, 177] width 91 height 31
click at [1236, 193] on button "Refresh" at bounding box center [1239, 177] width 91 height 31
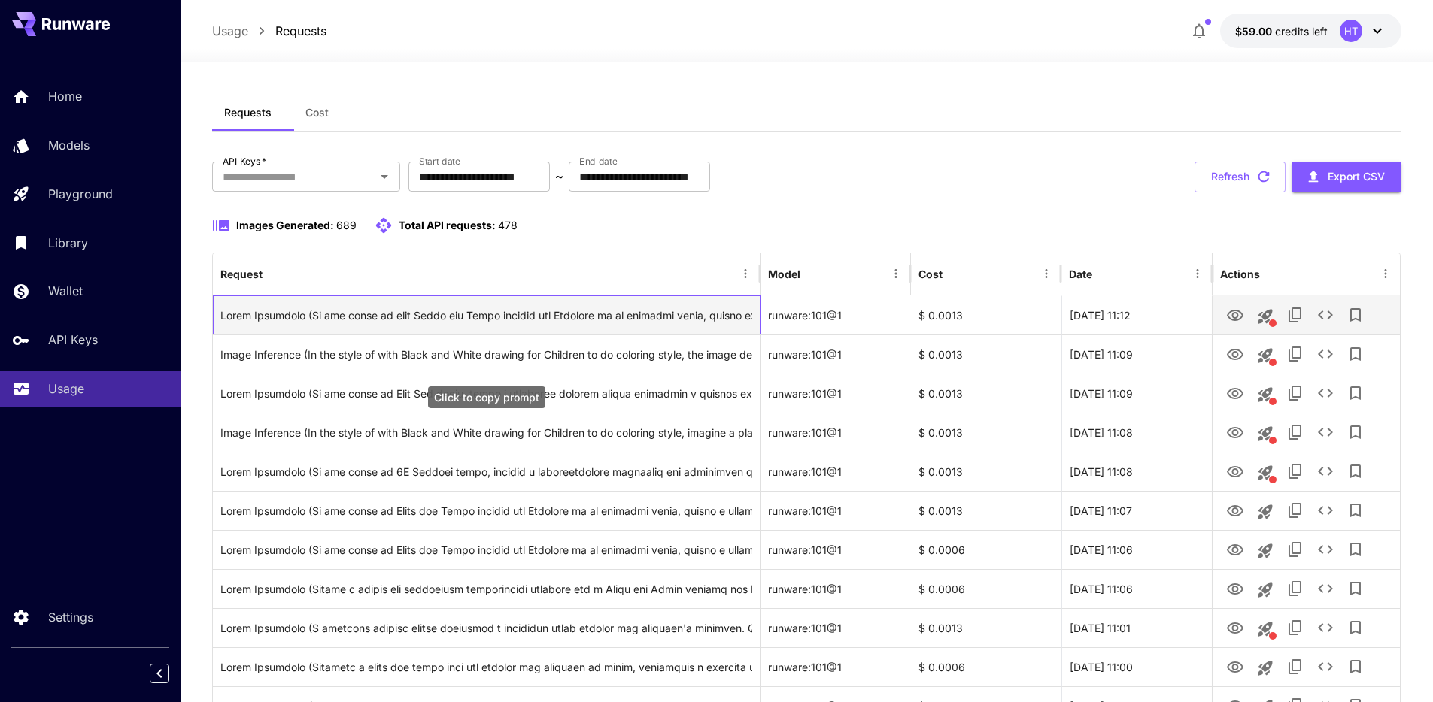
click at [693, 335] on div "Click to copy prompt" at bounding box center [486, 315] width 532 height 38
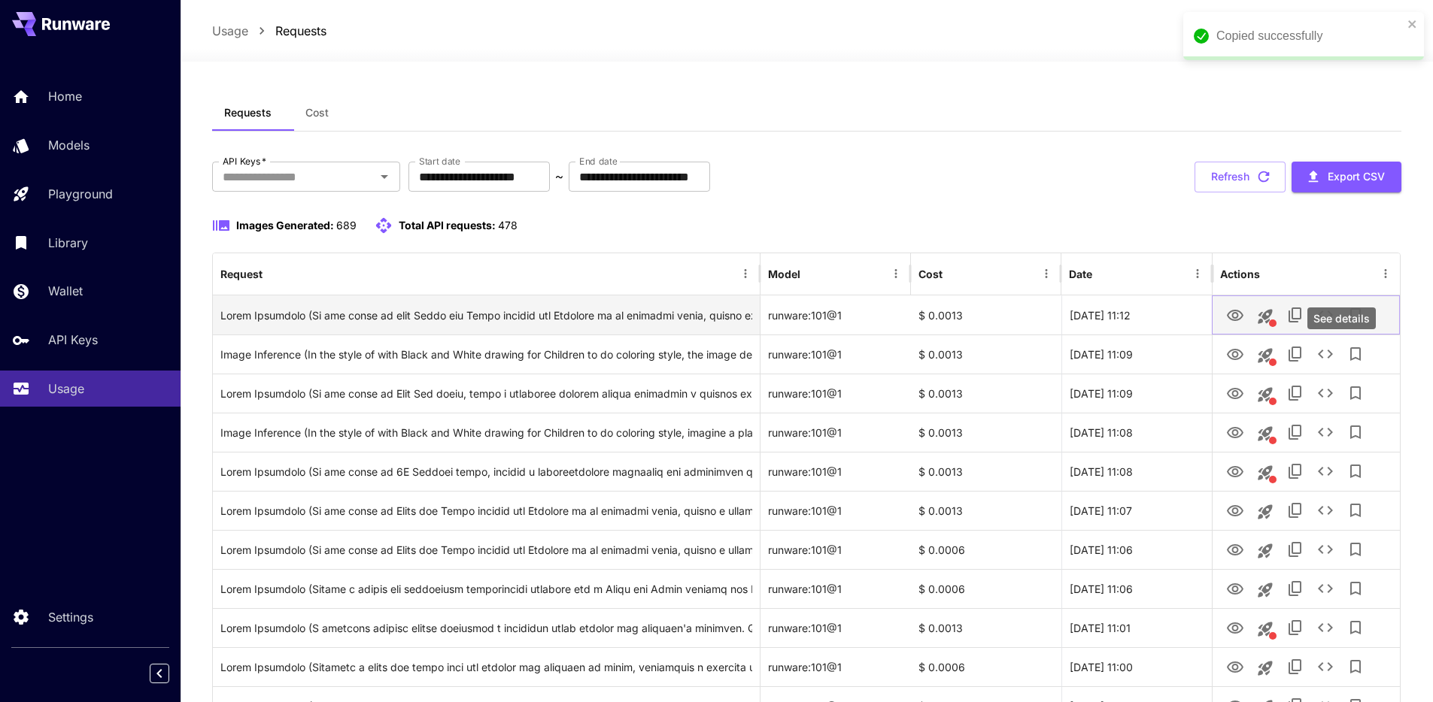
click at [1333, 320] on icon "See details" at bounding box center [1325, 315] width 15 height 9
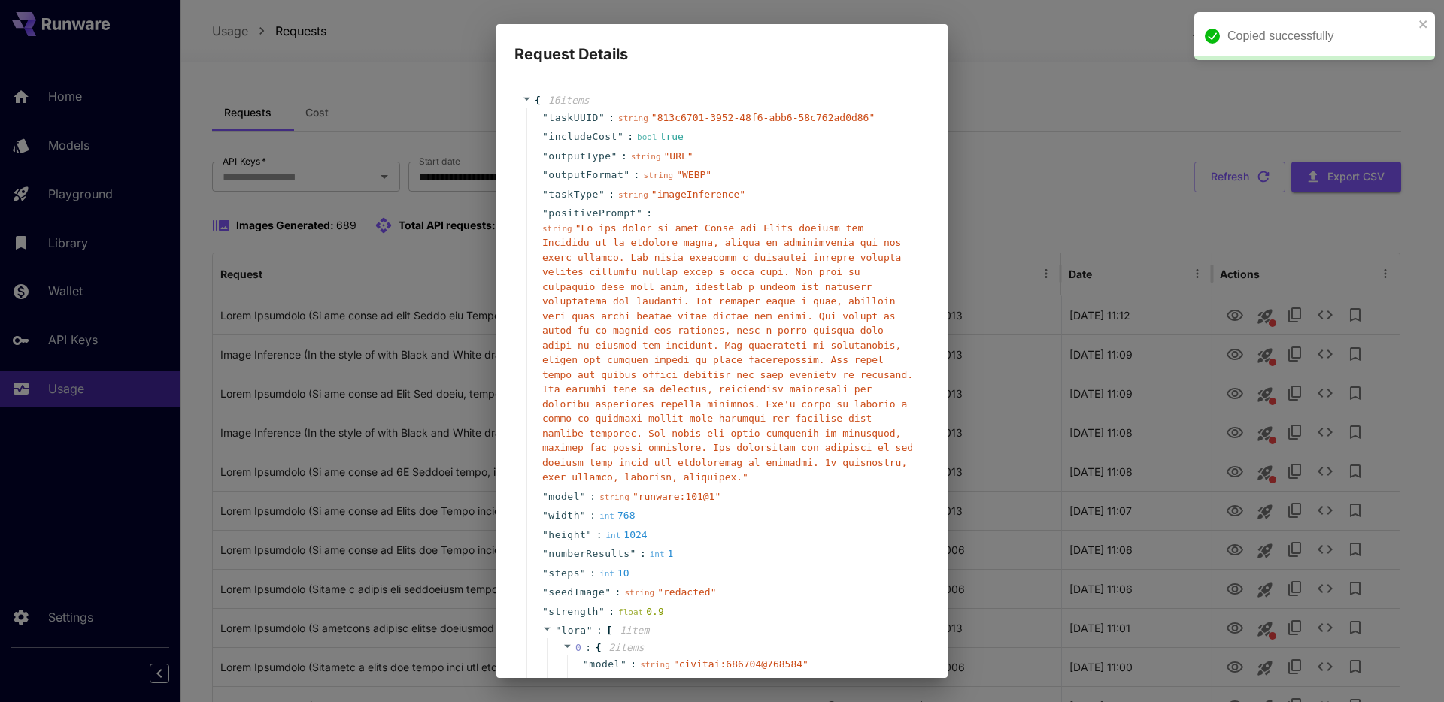
click at [1144, 210] on div "Request Details { 16 item s " taskUUID " : string " 813c6701-3952-48f6-abb6-58c…" at bounding box center [722, 351] width 1444 height 702
click at [1137, 131] on div "Request Details { 16 item s " taskUUID " : string " 813c6701-3952-48f6-abb6-58c…" at bounding box center [722, 351] width 1444 height 702
click at [1112, 247] on div "Request Details { 16 item s " taskUUID " : string " 813c6701-3952-48f6-abb6-58c…" at bounding box center [722, 351] width 1444 height 702
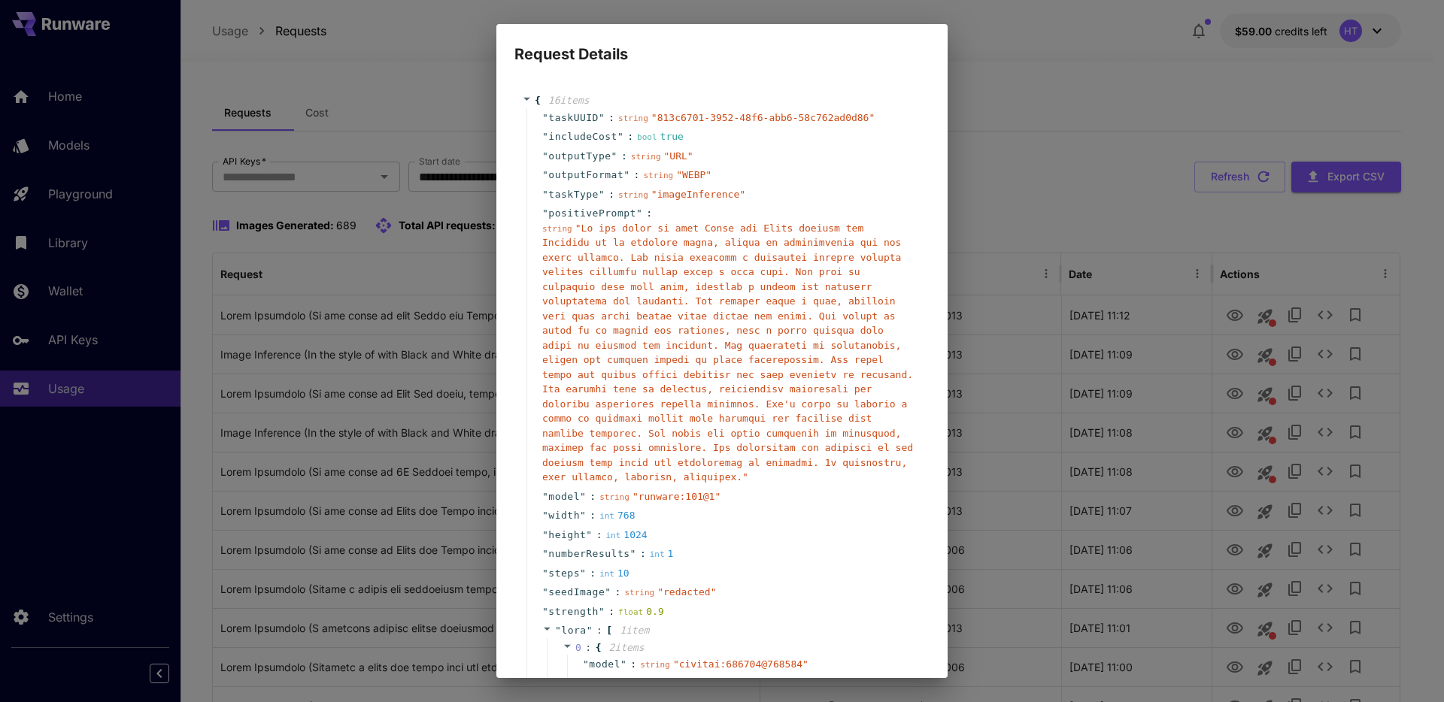
scroll to position [595, 0]
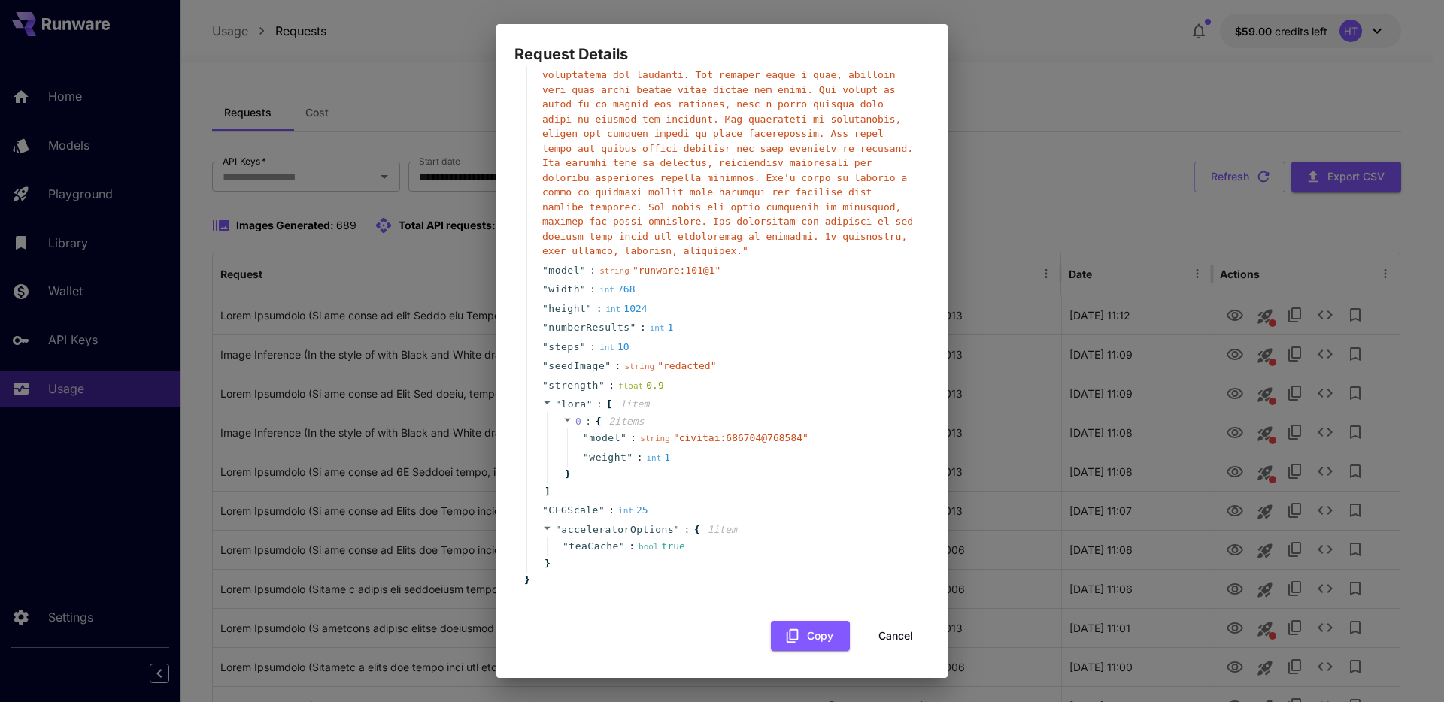
click at [887, 636] on button "Cancel" at bounding box center [896, 636] width 68 height 31
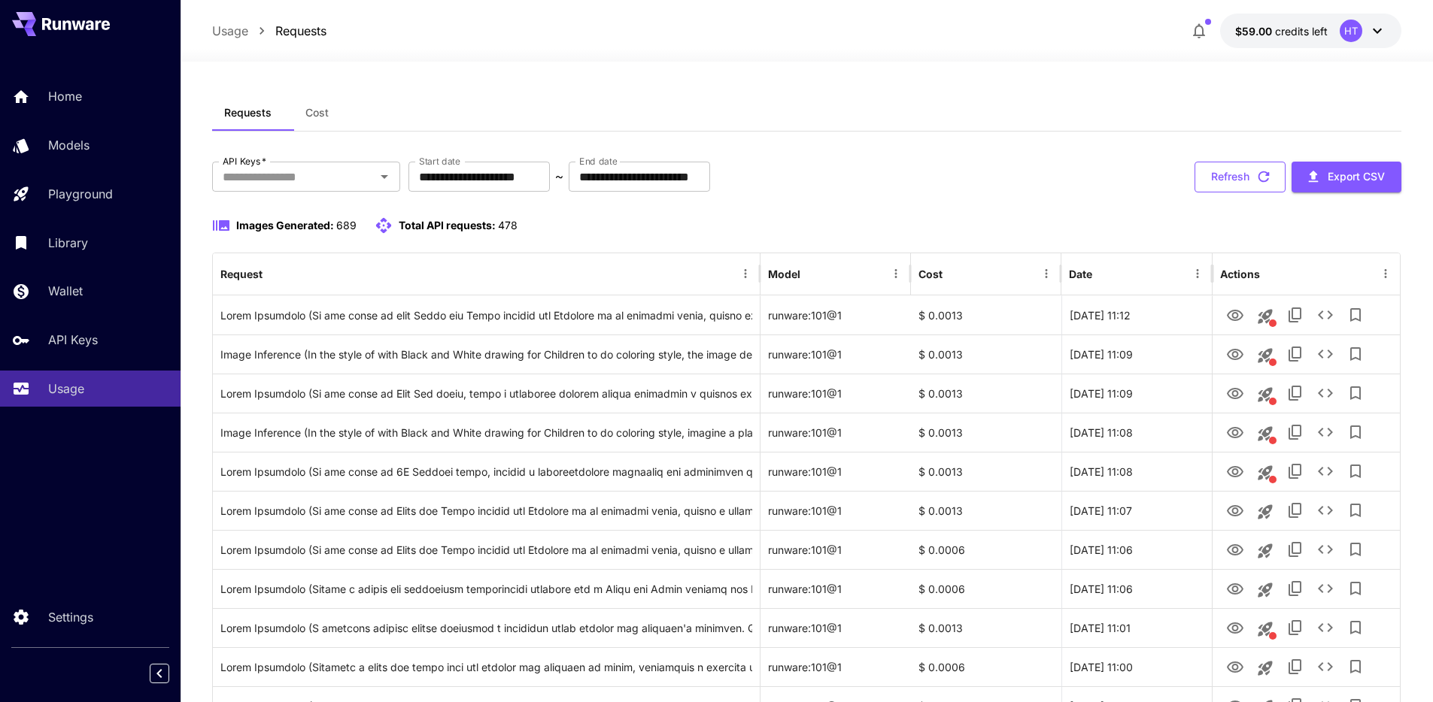
click at [1215, 193] on button "Refresh" at bounding box center [1239, 177] width 91 height 31
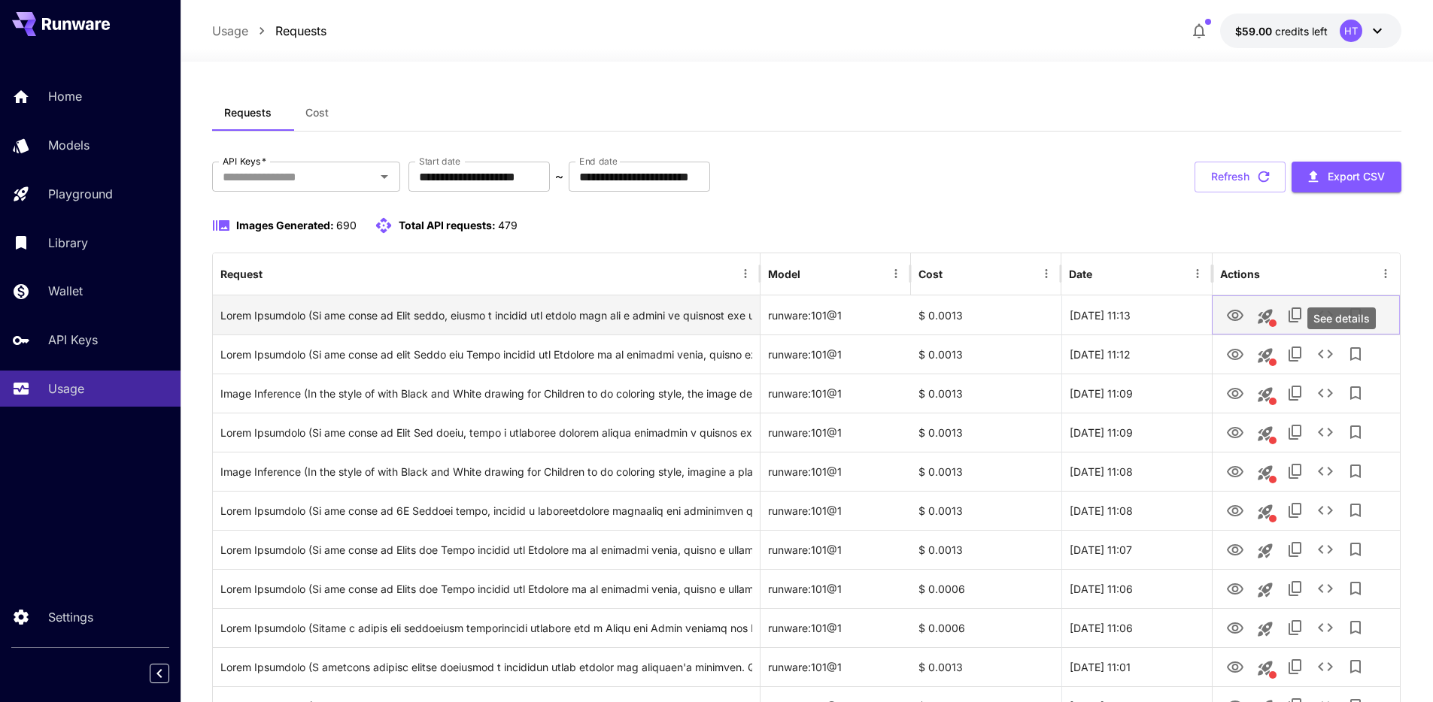
click at [1334, 324] on icon "See details" at bounding box center [1325, 315] width 18 height 18
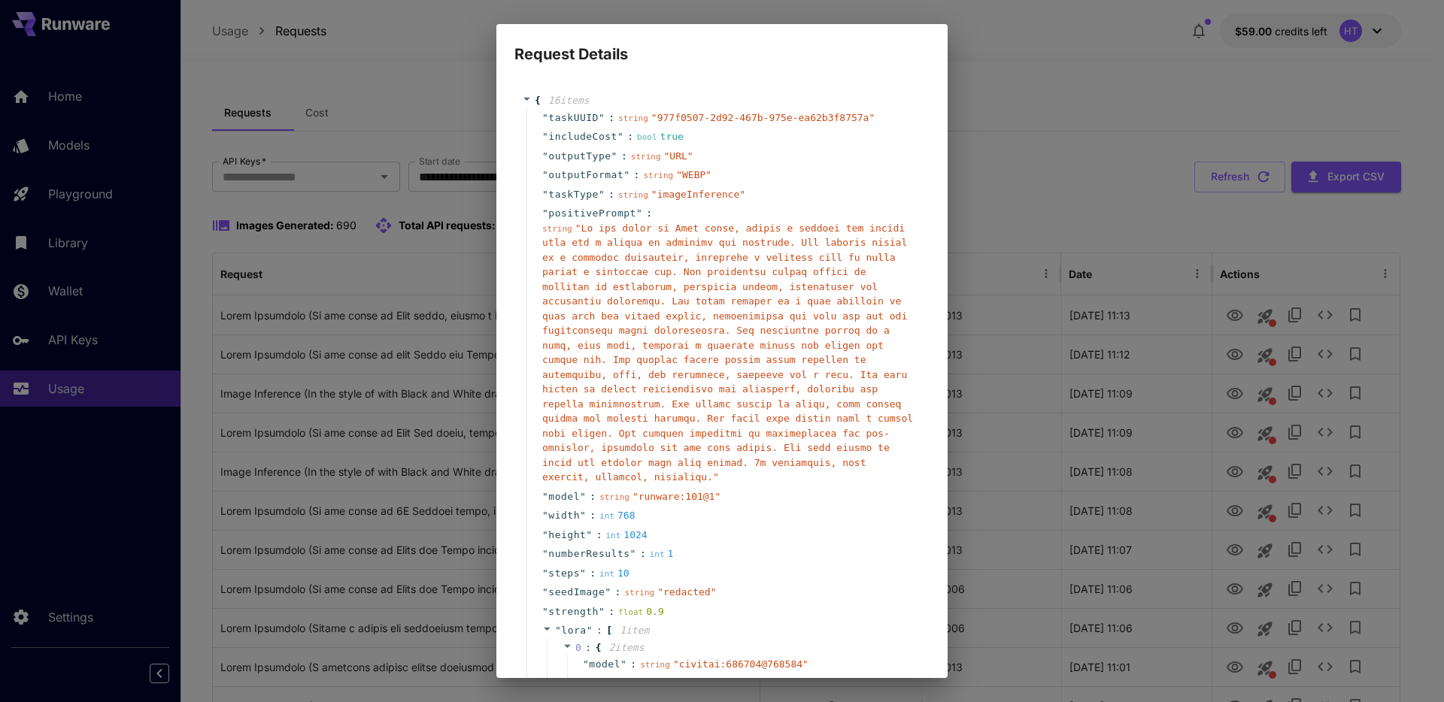
scroll to position [527, 0]
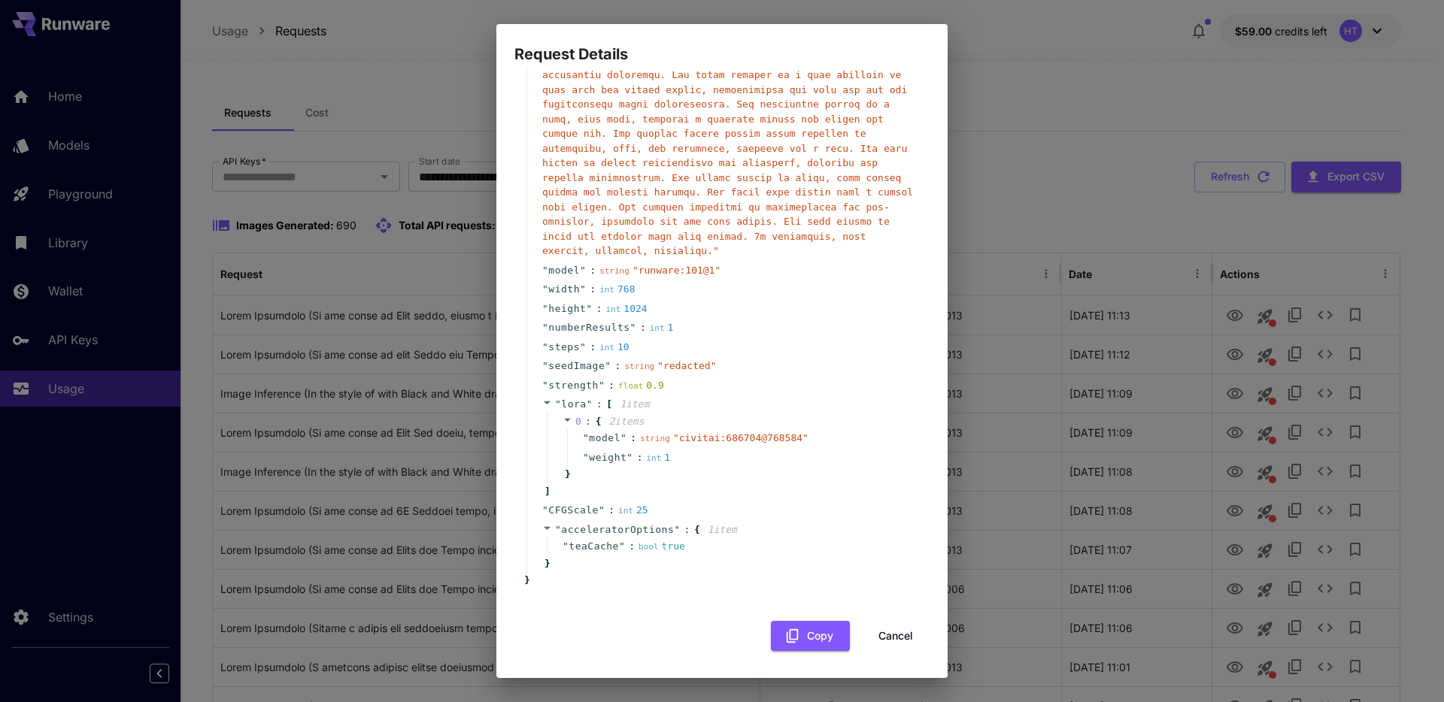
click at [1118, 381] on div "Request Details { 16 item s " taskUUID " : string " 977f0507-2d92-467b-975e-ea6…" at bounding box center [722, 351] width 1444 height 702
click at [887, 633] on button "Cancel" at bounding box center [896, 636] width 68 height 31
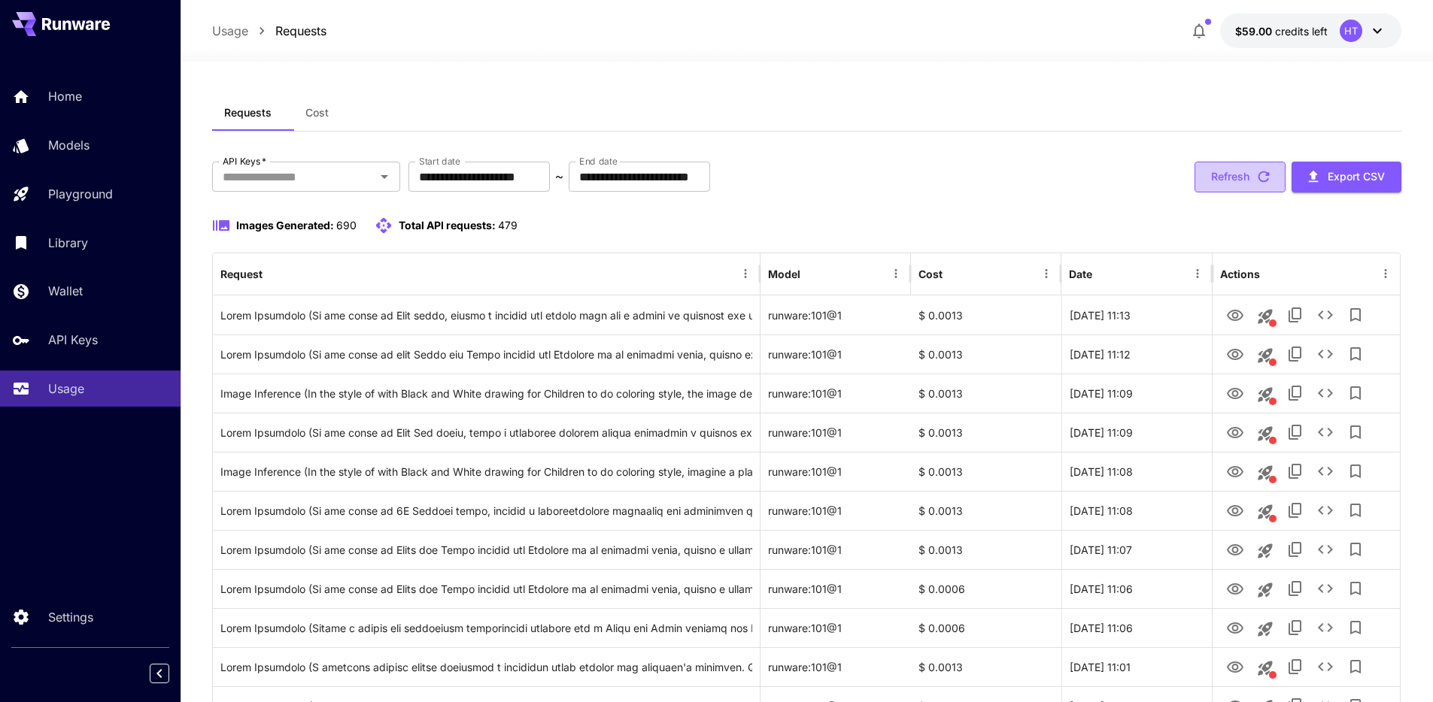
click at [1231, 193] on button "Refresh" at bounding box center [1239, 177] width 91 height 31
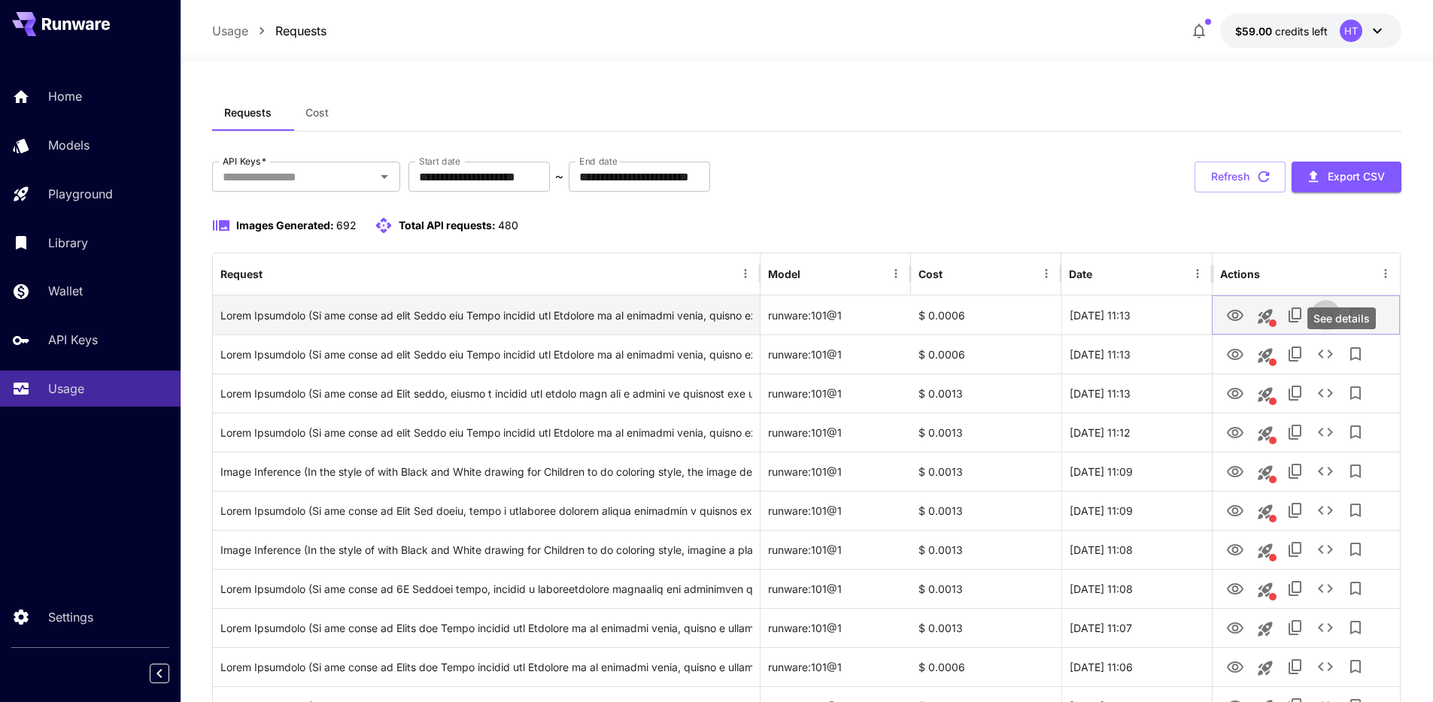
click at [1334, 324] on icon "See details" at bounding box center [1325, 315] width 18 height 18
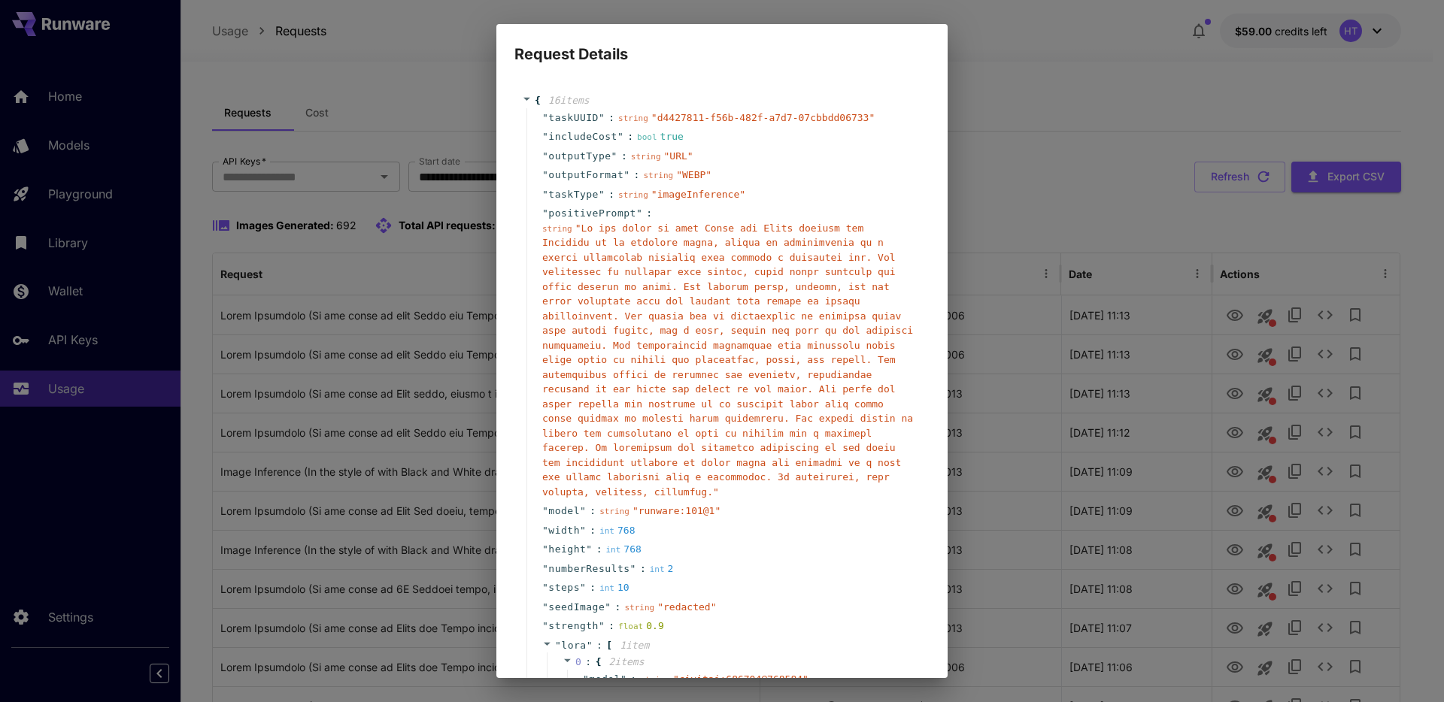
scroll to position [614, 0]
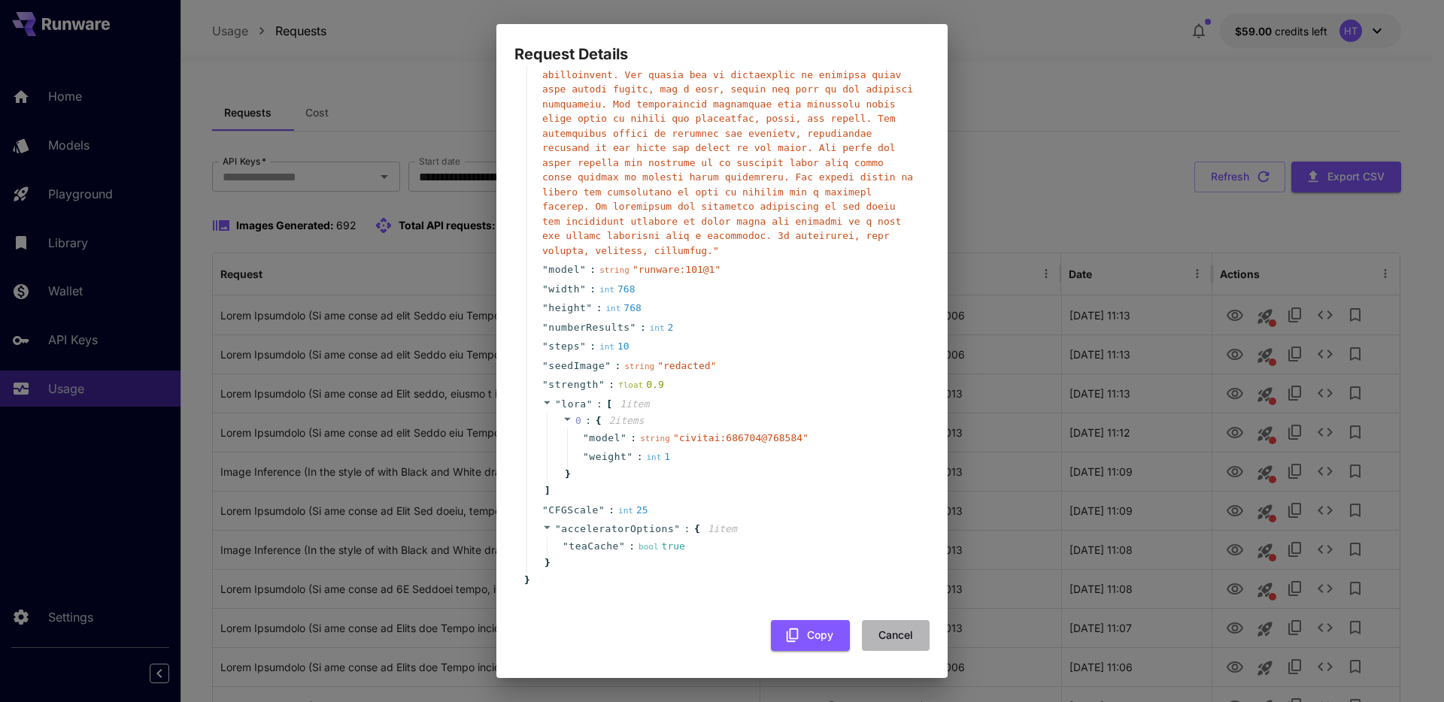
click at [876, 637] on button "Cancel" at bounding box center [896, 635] width 68 height 31
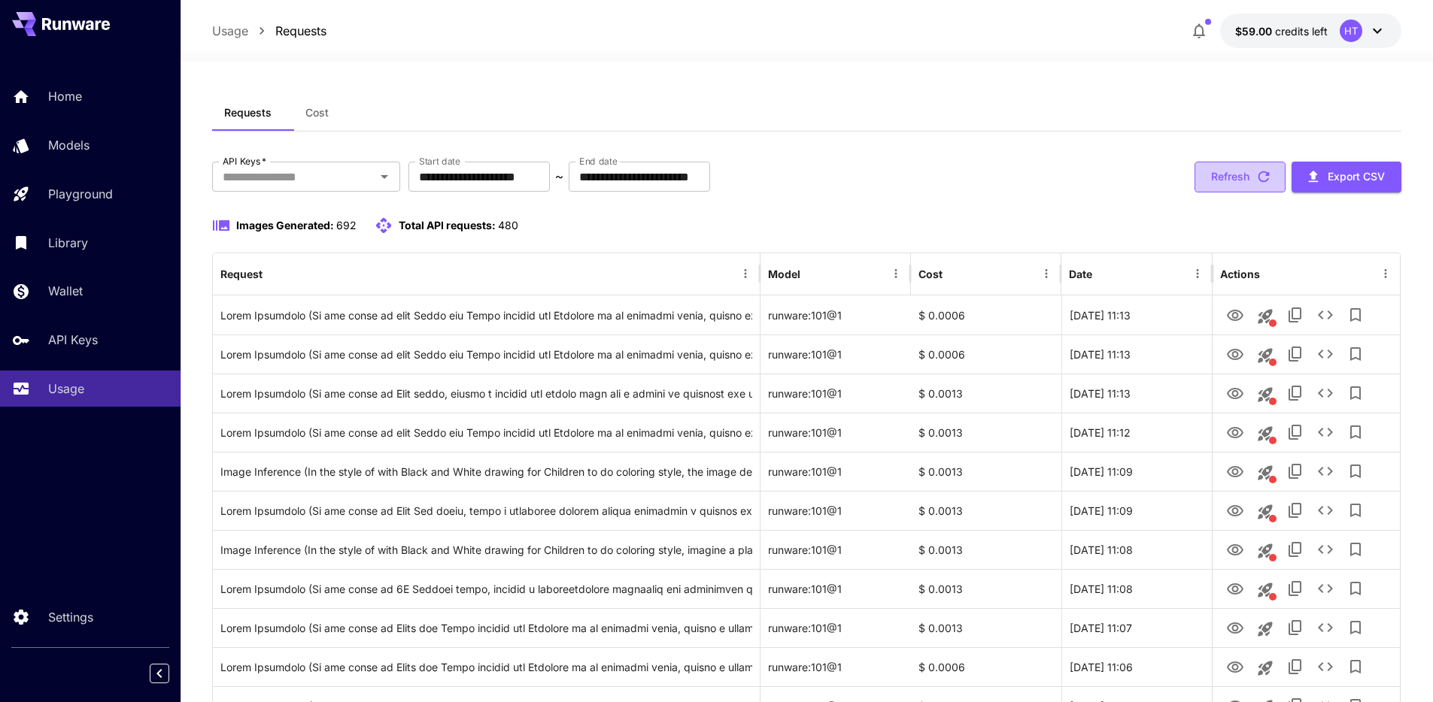
click at [1225, 193] on button "Refresh" at bounding box center [1239, 177] width 91 height 31
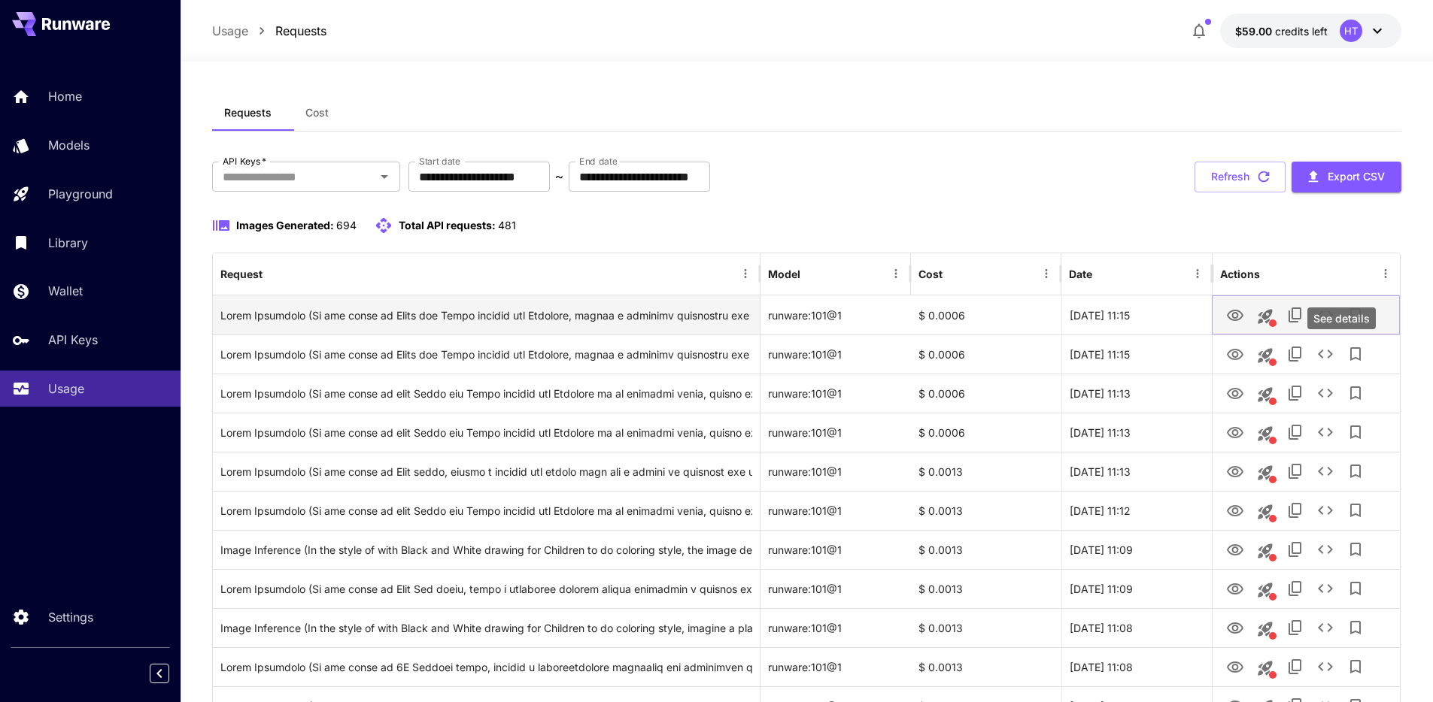
click at [1334, 324] on icon "See details" at bounding box center [1325, 315] width 18 height 18
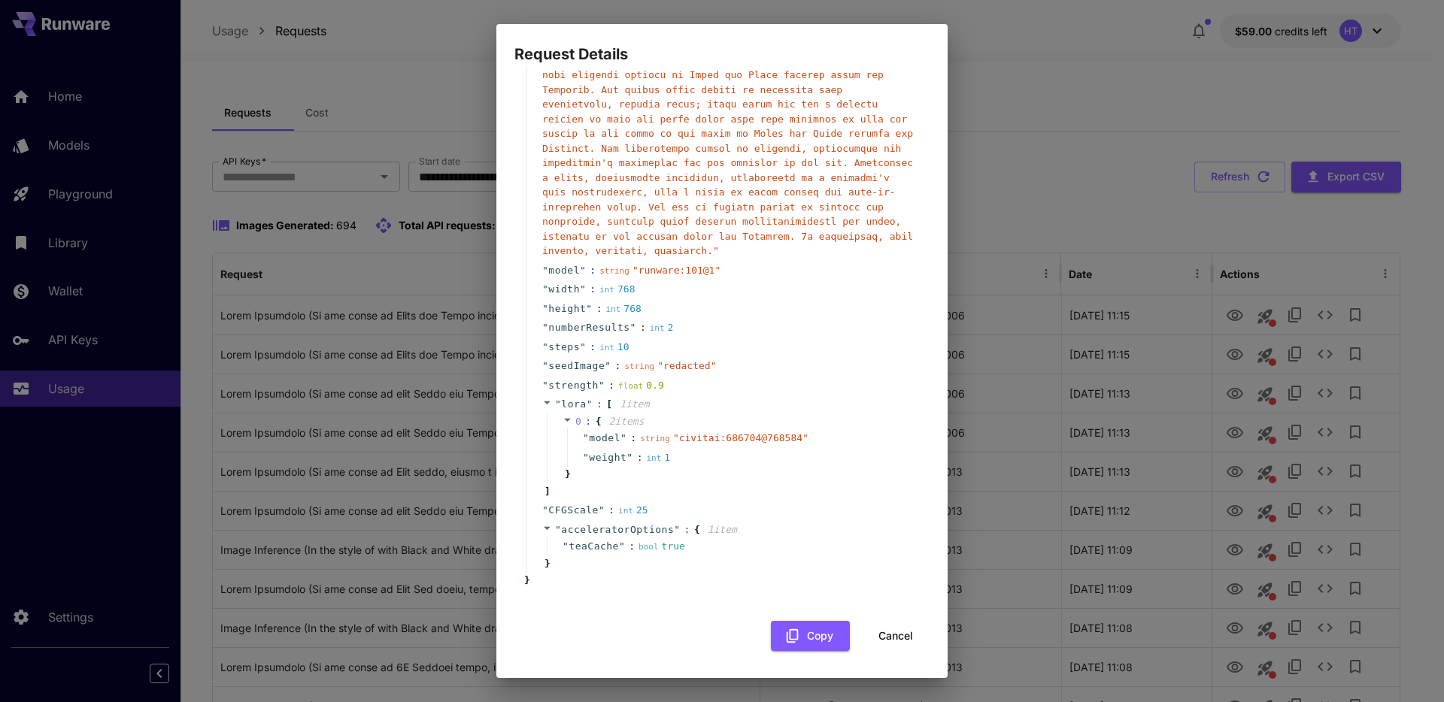
scroll to position [487, 0]
click at [321, 366] on div "Request Details { 16 item s " taskUUID " : string " 21179110-2b9c-4299-822c-989…" at bounding box center [722, 351] width 1444 height 702
click at [355, 372] on div "Request Details { 16 item s " taskUUID " : string " 21179110-2b9c-4299-822c-989…" at bounding box center [722, 351] width 1444 height 702
click at [886, 643] on button "Cancel" at bounding box center [896, 636] width 68 height 31
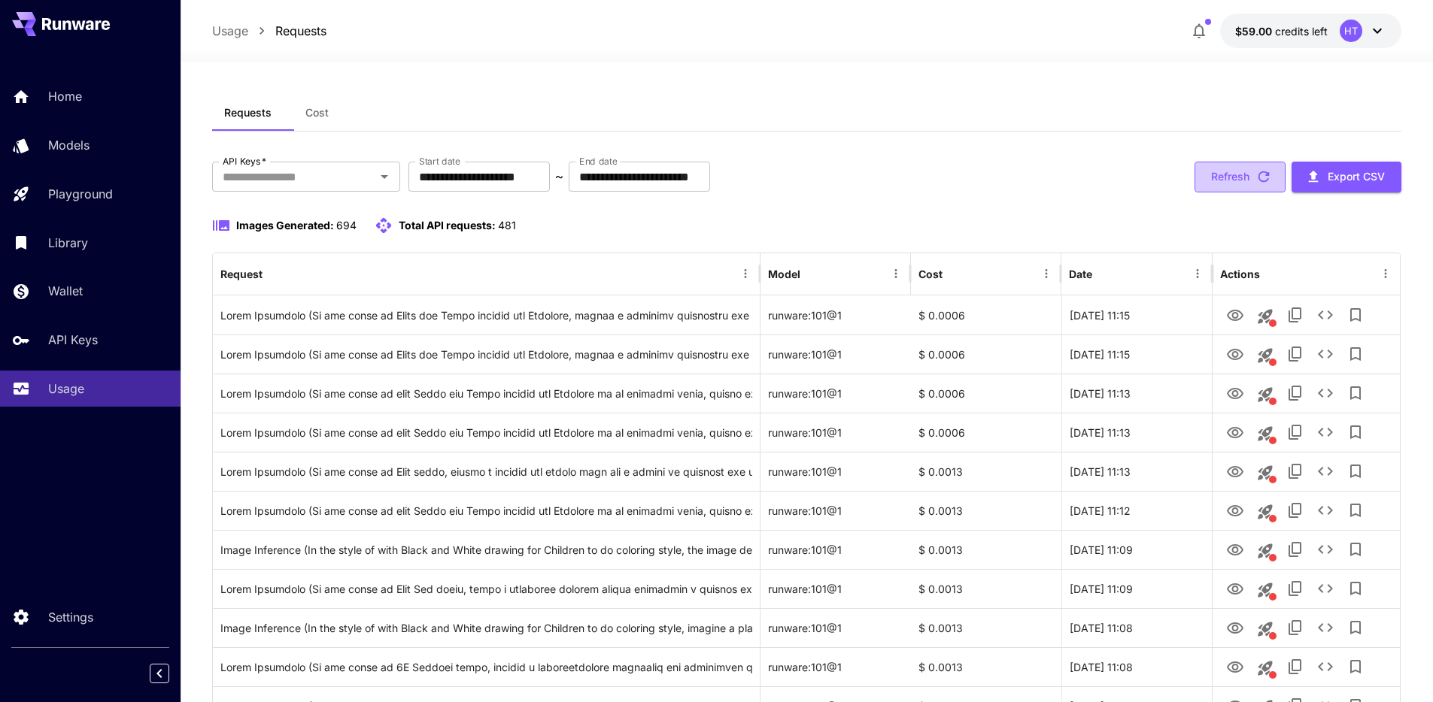
click at [1200, 193] on button "Refresh" at bounding box center [1239, 177] width 91 height 31
click at [1236, 193] on button "Refresh" at bounding box center [1239, 177] width 91 height 31
click at [1237, 193] on button "Refresh" at bounding box center [1239, 177] width 91 height 31
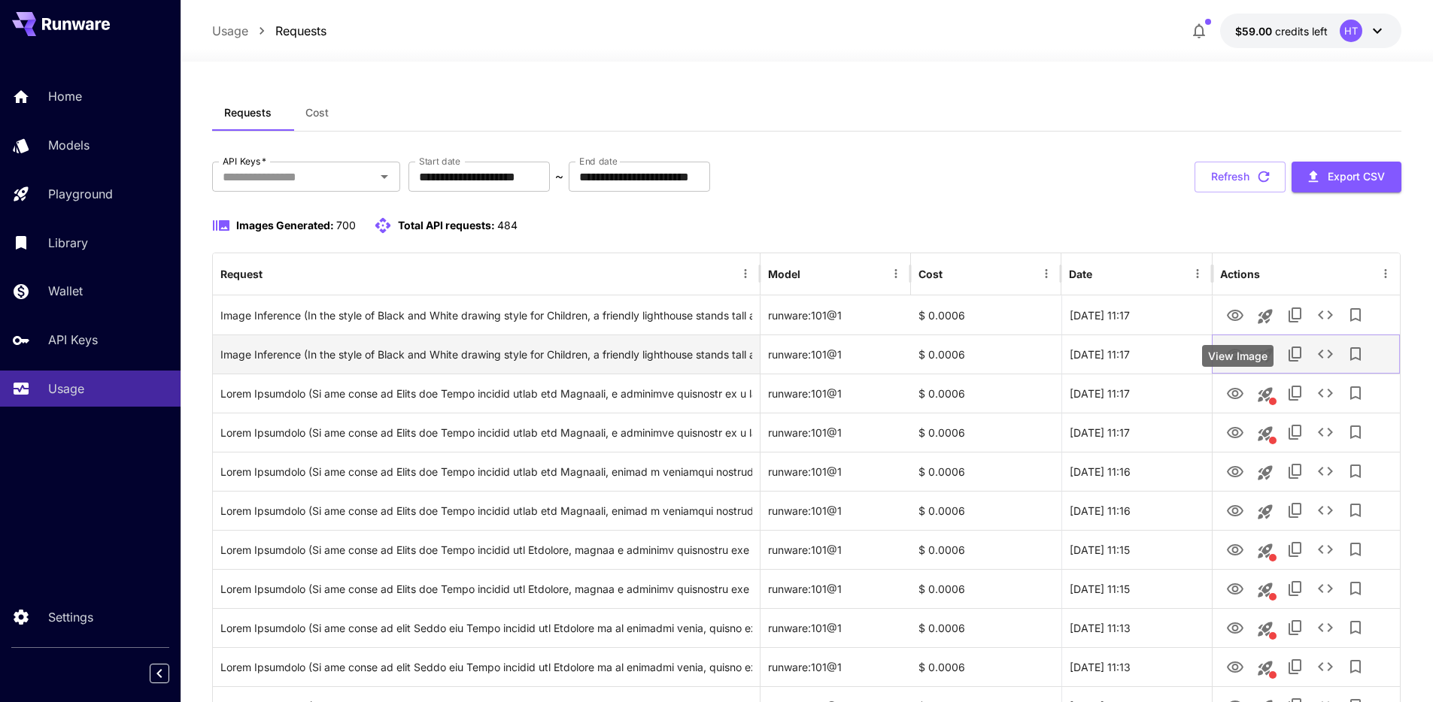
click at [1243, 360] on icon "View Image" at bounding box center [1235, 354] width 17 height 11
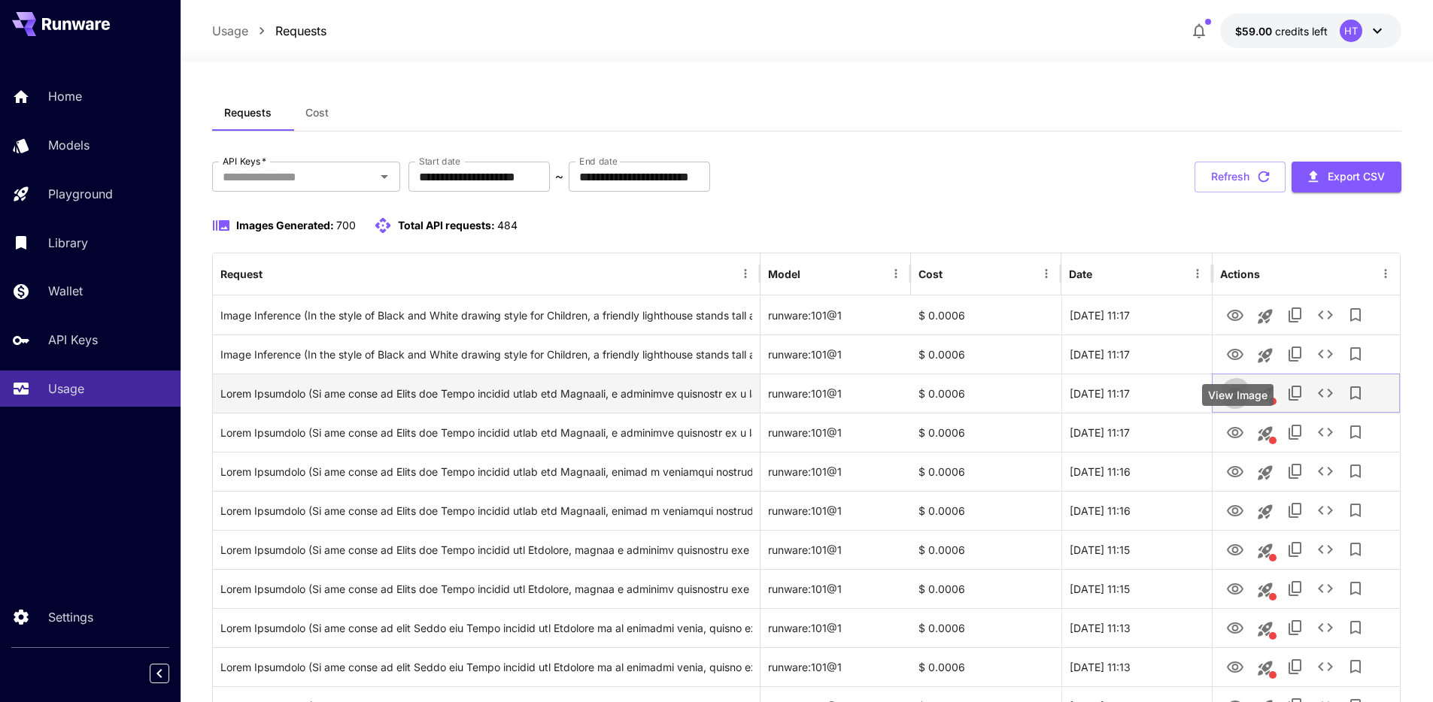
click at [1235, 403] on icon "View Image" at bounding box center [1235, 394] width 18 height 18
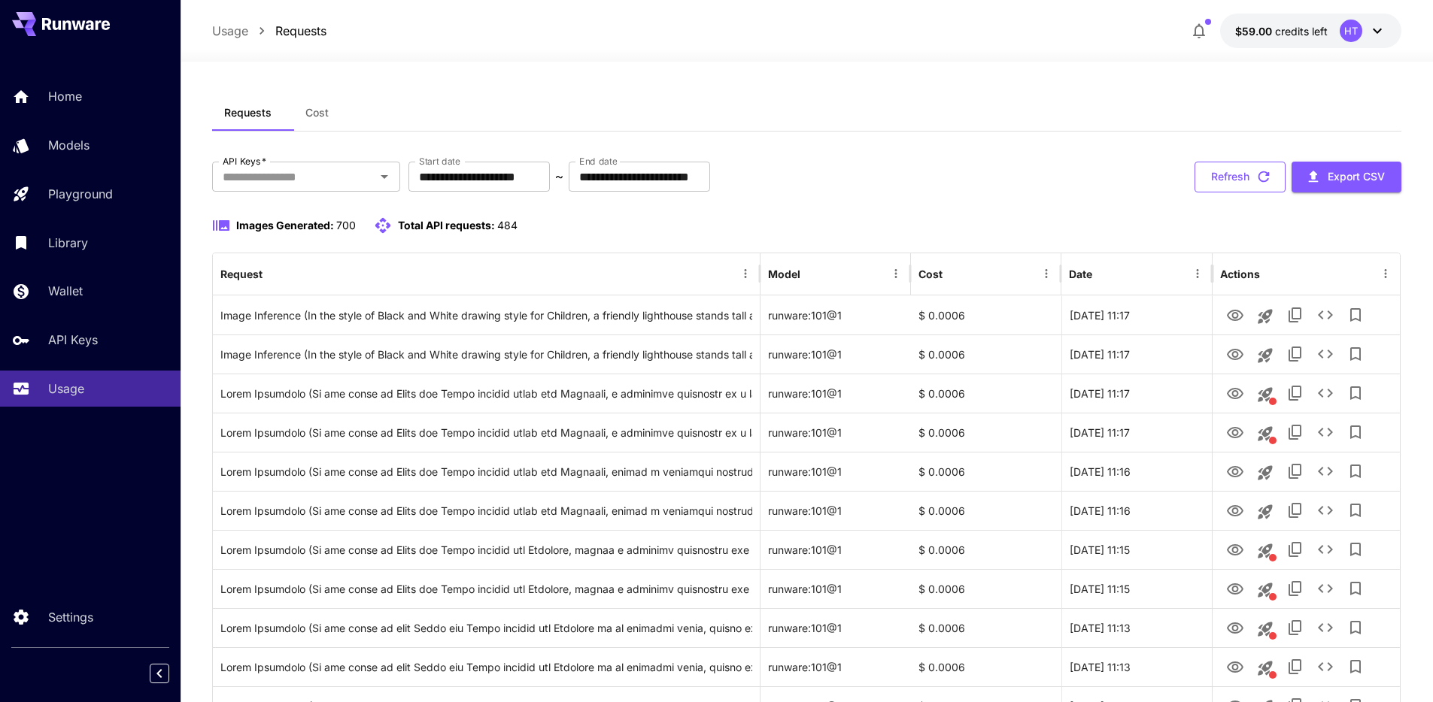
click at [1227, 193] on button "Refresh" at bounding box center [1239, 177] width 91 height 31
click at [1221, 193] on button "Refresh" at bounding box center [1239, 177] width 91 height 31
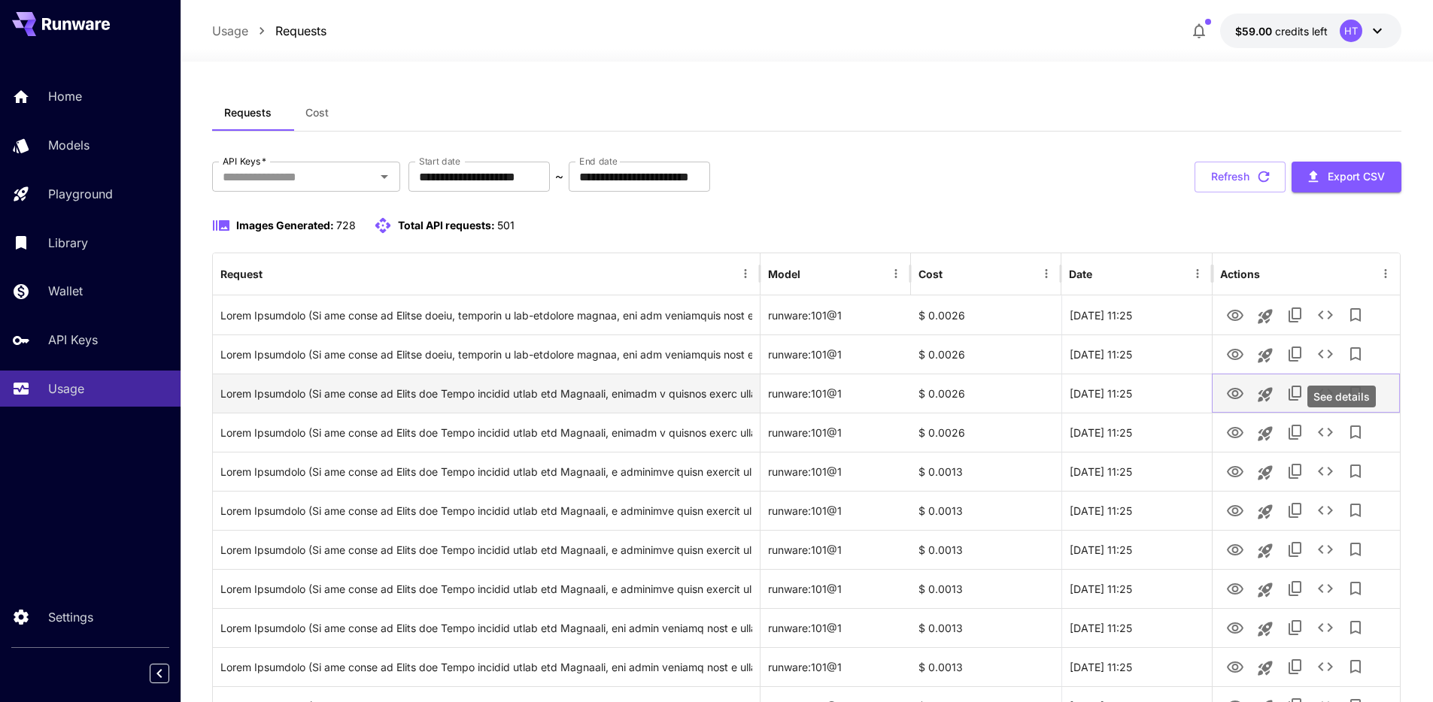
click at [1334, 402] on icon "See details" at bounding box center [1325, 393] width 18 height 18
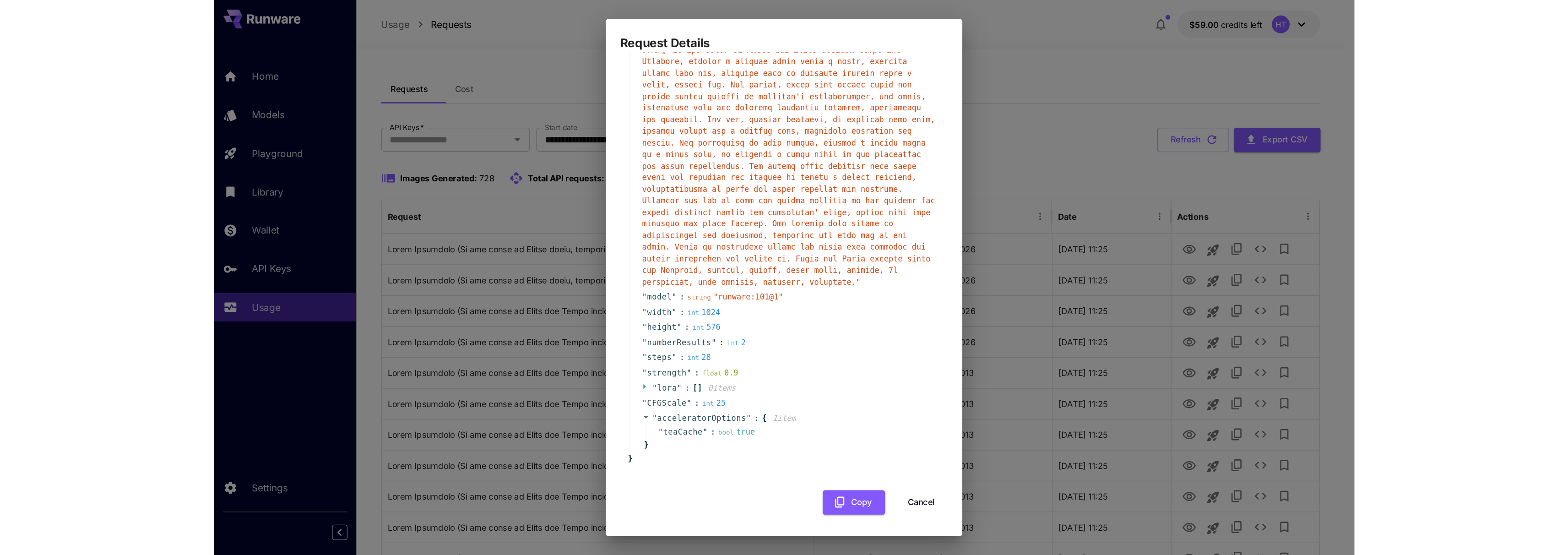
scroll to position [328, 0]
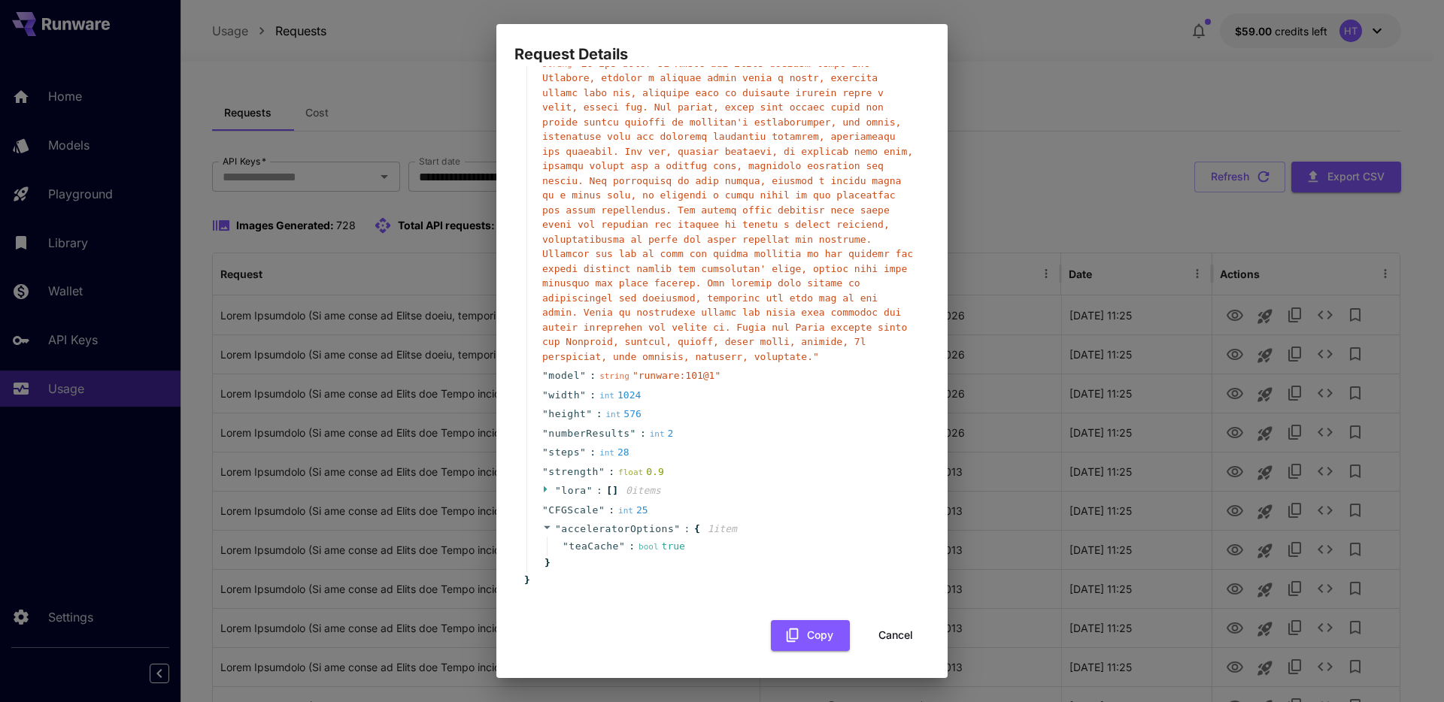
click at [432, 432] on div "Request Details { 15 item s " taskUUID " : string " a7d4e277-cc4c-4992-9985-1af…" at bounding box center [722, 351] width 1444 height 702
click at [884, 637] on button "Cancel" at bounding box center [896, 635] width 68 height 31
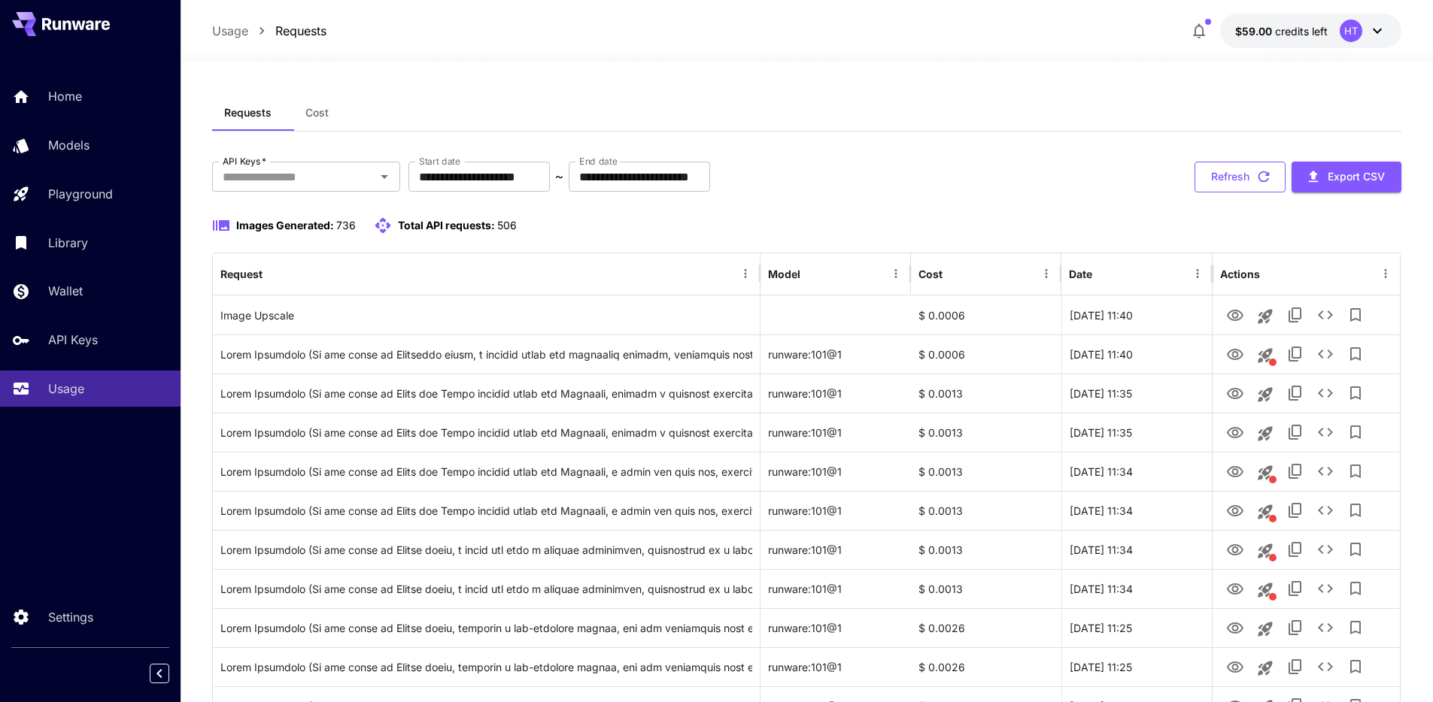
click at [1241, 193] on button "Refresh" at bounding box center [1239, 177] width 91 height 31
